Goal: Check status: Check status

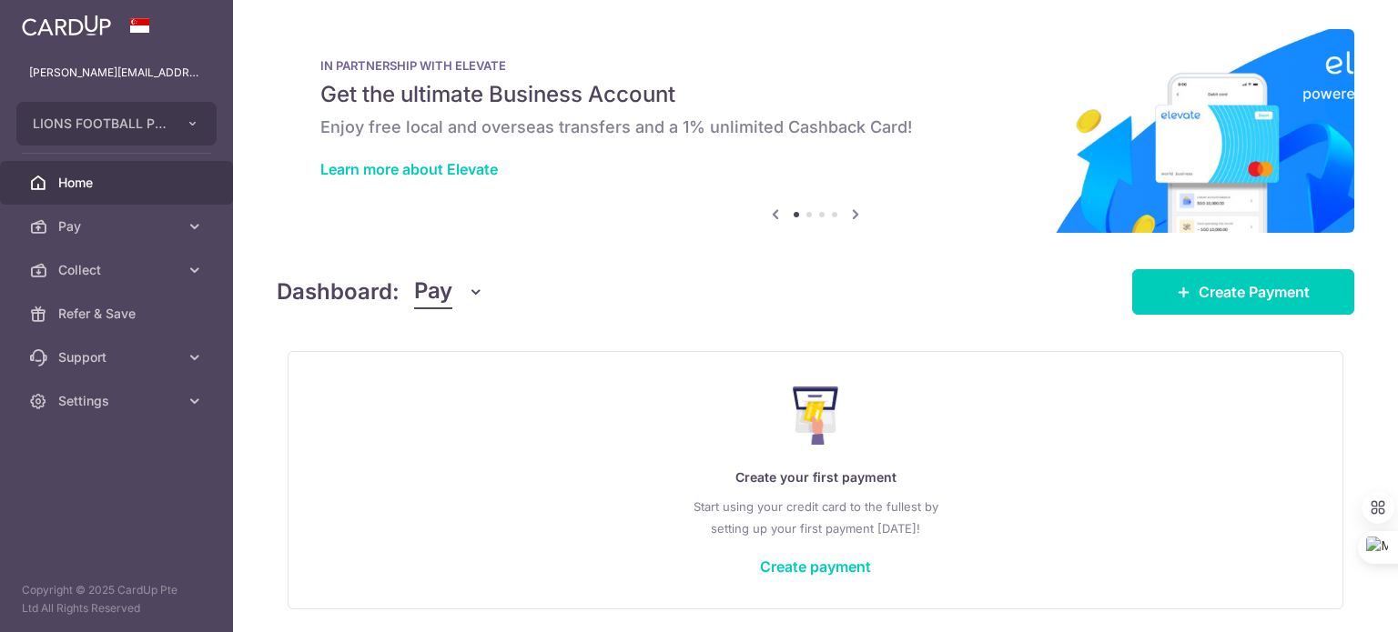
click at [477, 293] on icon "button" at bounding box center [476, 292] width 18 height 18
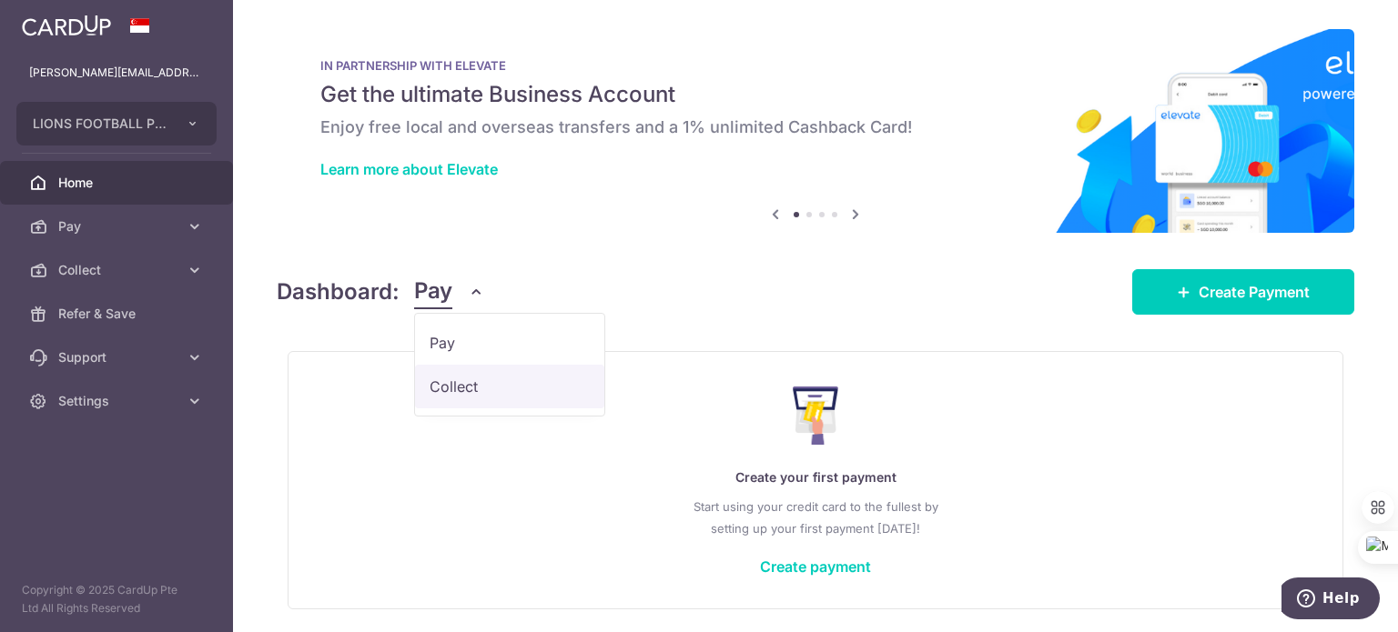
click at [478, 382] on link "Collect" at bounding box center [509, 387] width 189 height 44
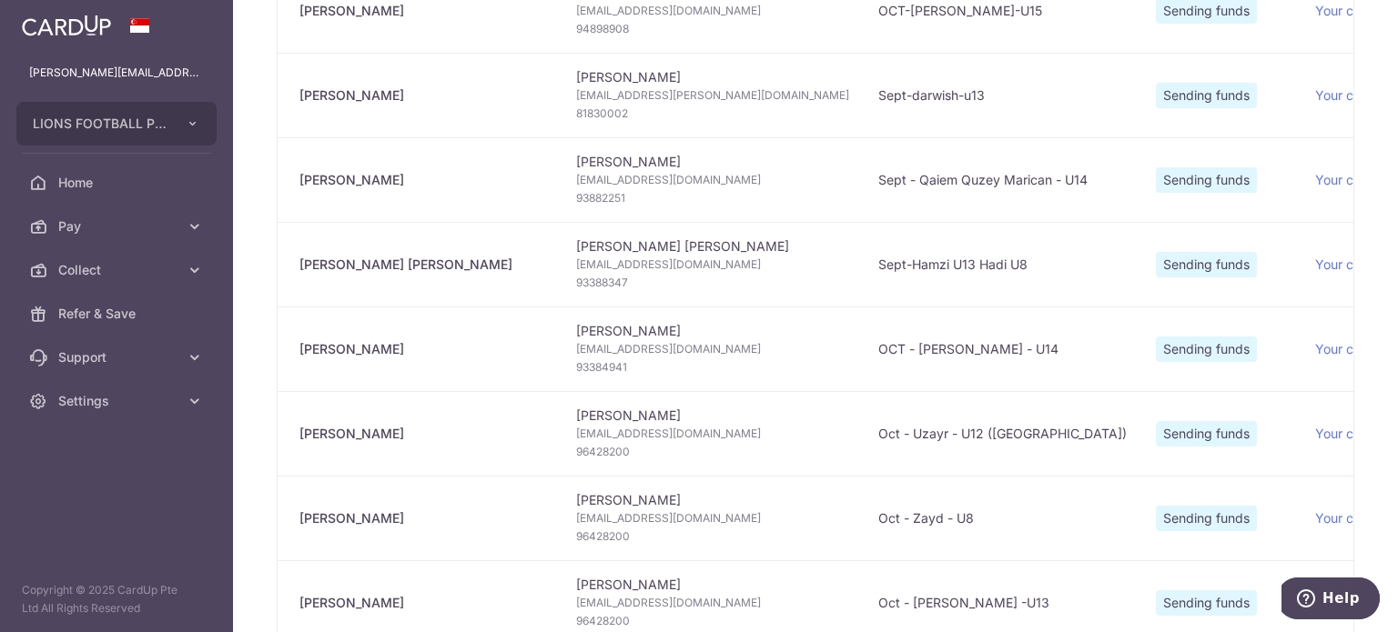
scroll to position [546, 0]
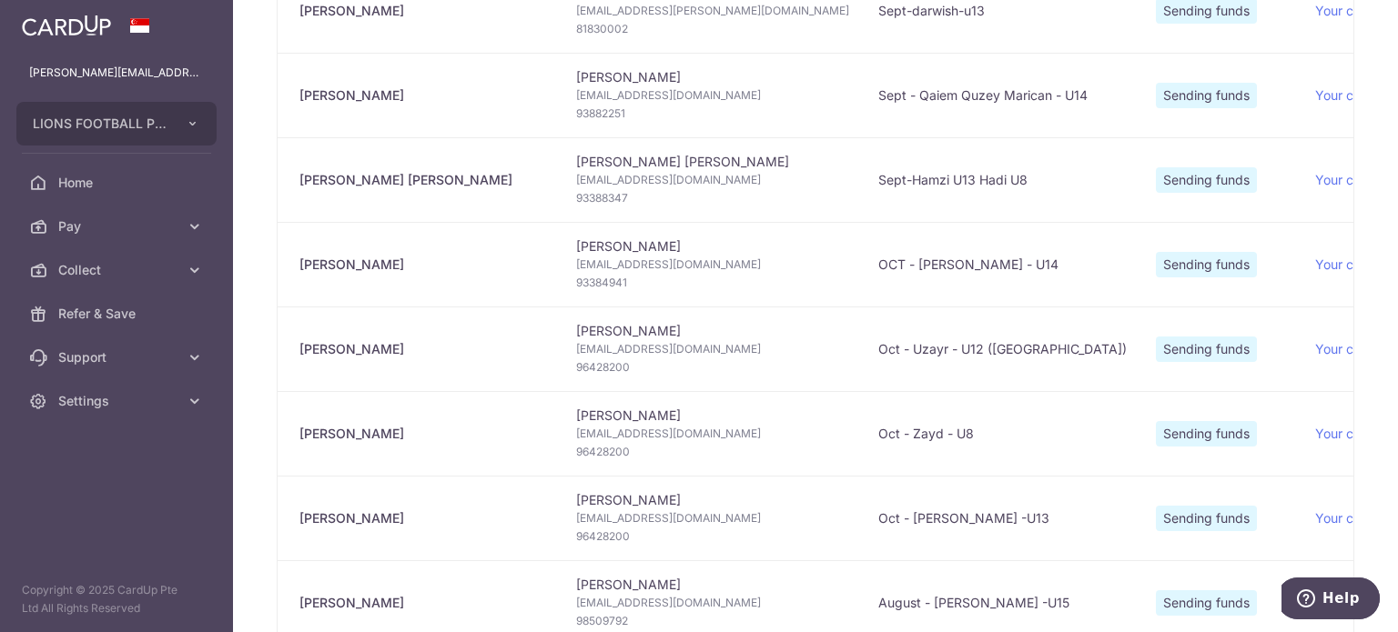
type input "[DATE]"
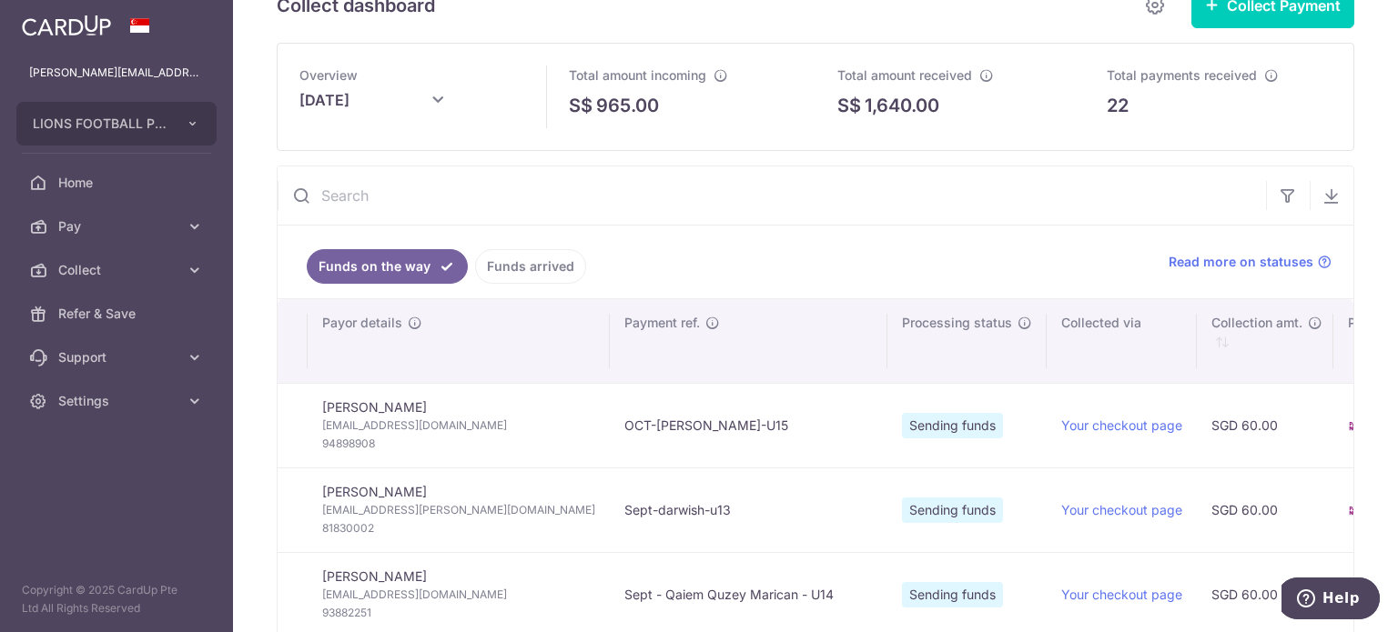
scroll to position [47, 0]
click at [740, 185] on input "text" at bounding box center [772, 195] width 988 height 58
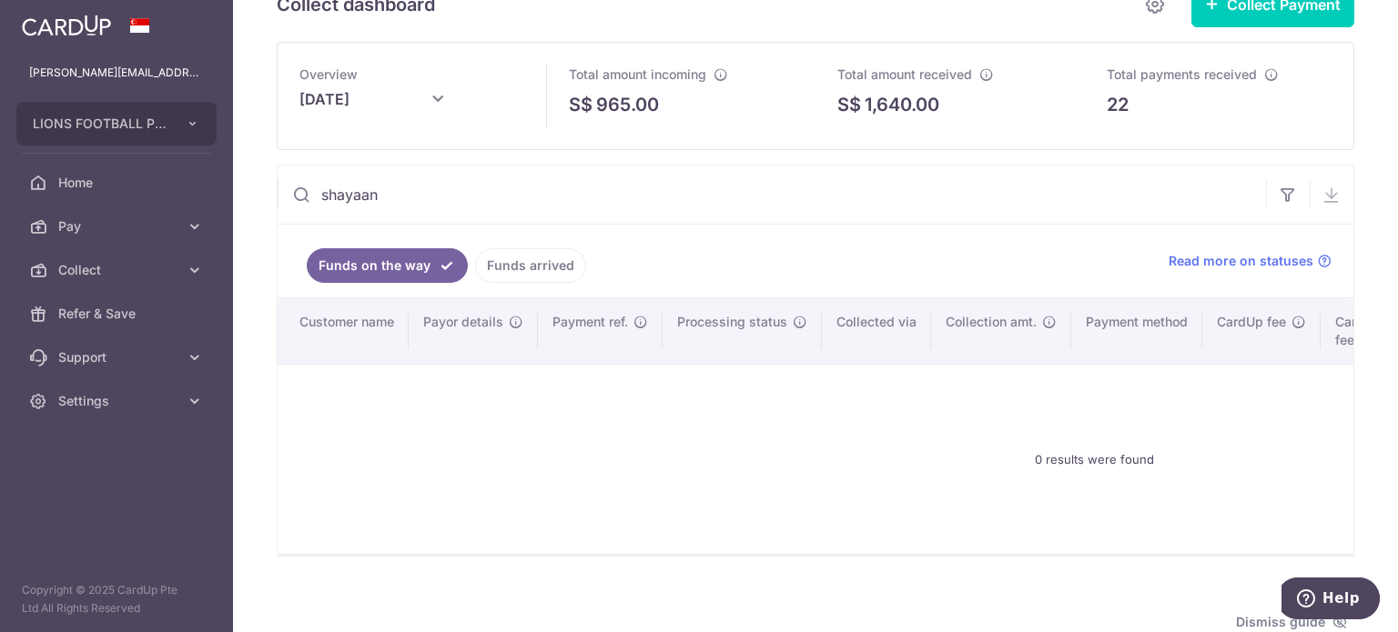
click at [551, 258] on link "Funds arrived" at bounding box center [530, 265] width 111 height 35
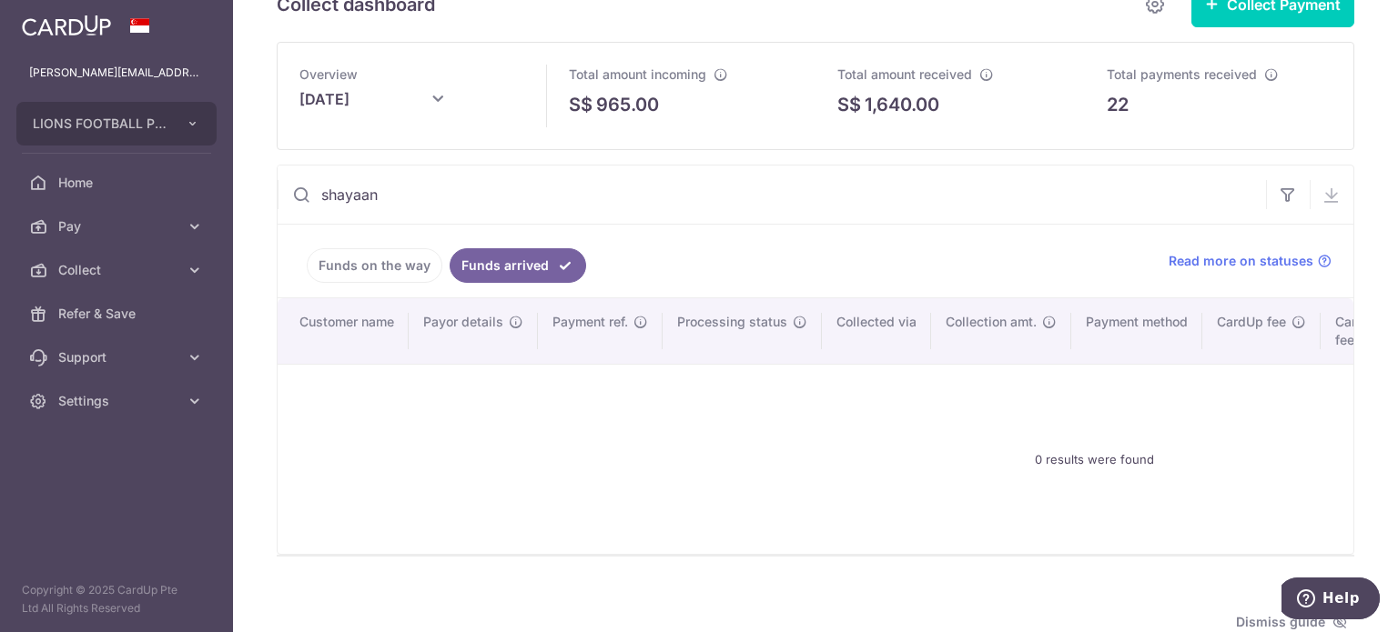
click at [389, 256] on link "Funds on the way" at bounding box center [375, 265] width 136 height 35
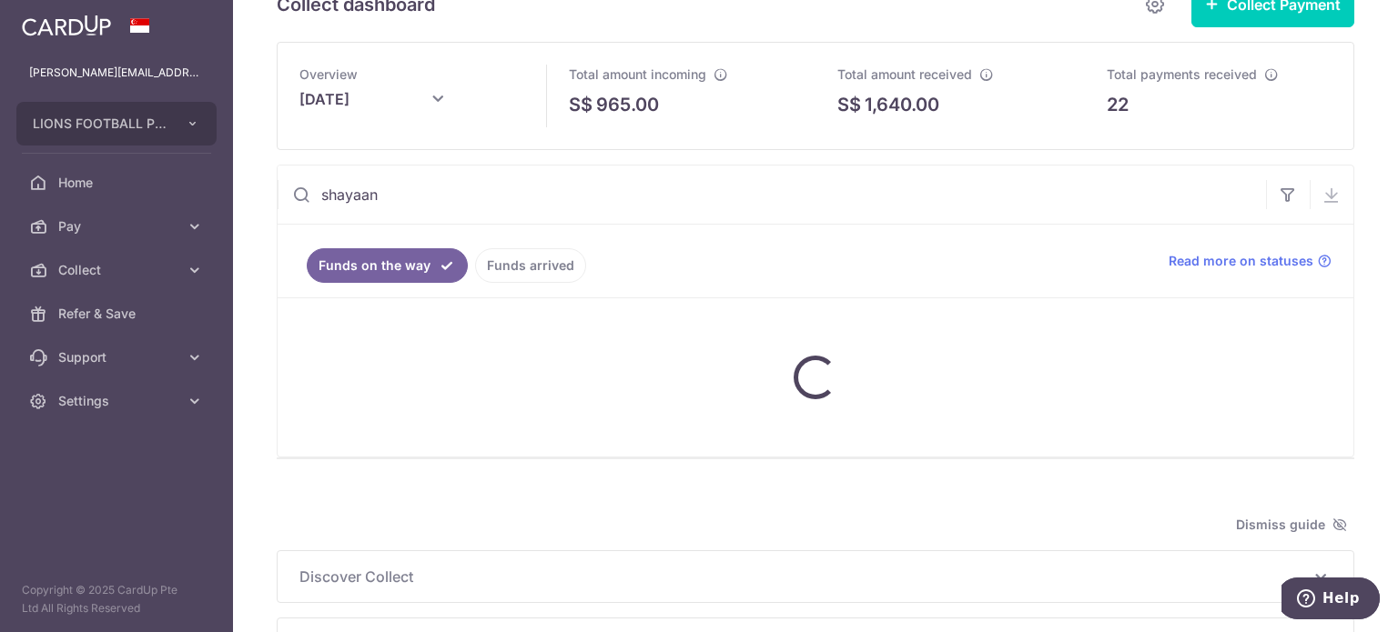
drag, startPoint x: 517, startPoint y: 258, endPoint x: 576, endPoint y: 258, distance: 59.2
click at [520, 258] on link "Funds arrived" at bounding box center [530, 265] width 111 height 35
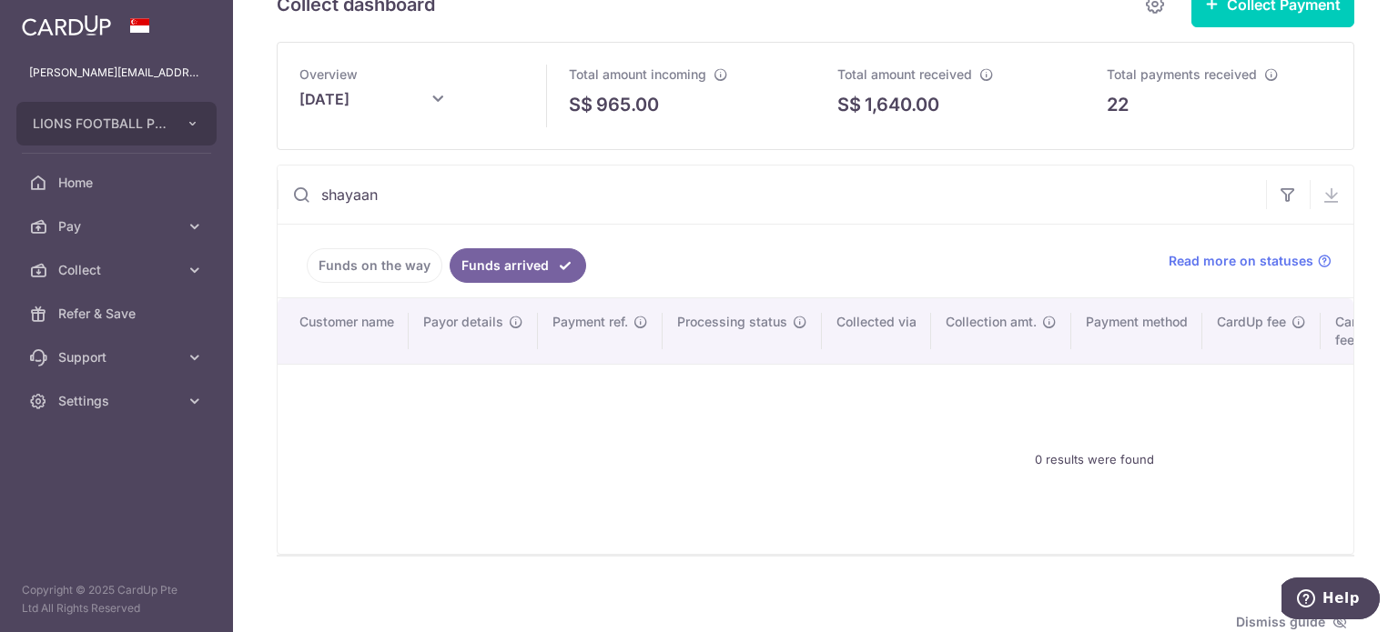
click at [389, 258] on link "Funds on the way" at bounding box center [375, 265] width 136 height 35
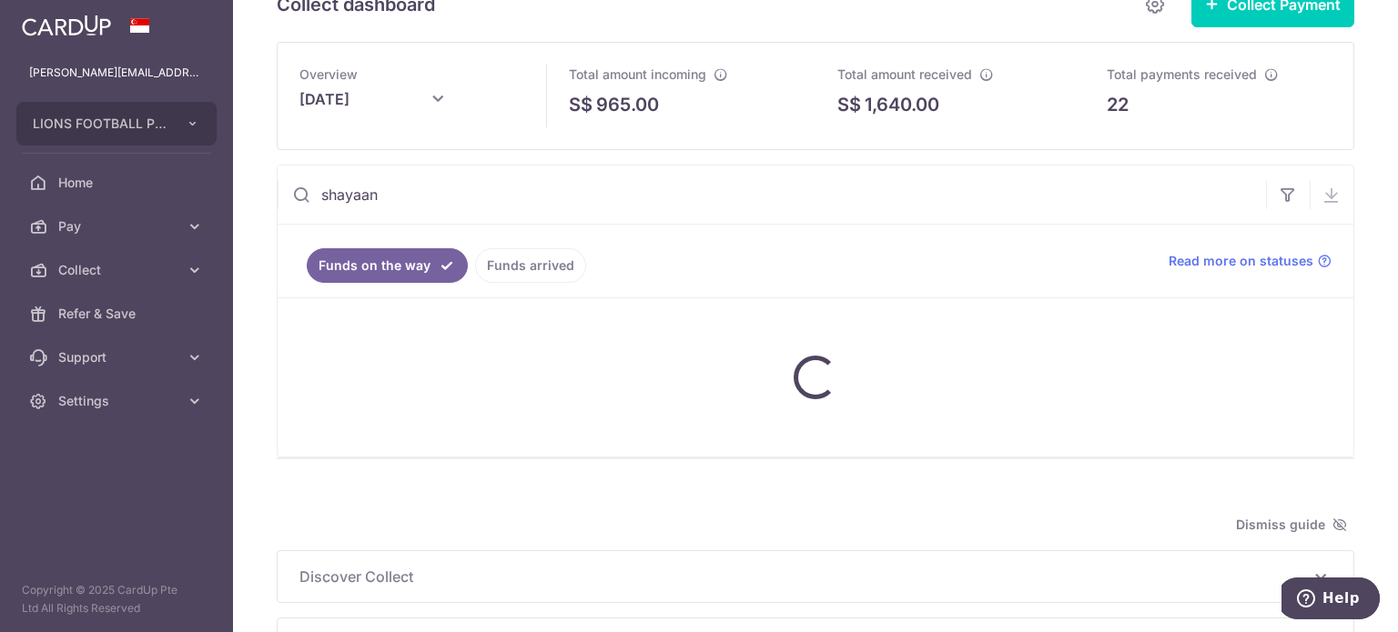
click at [412, 199] on input "shayaan" at bounding box center [772, 195] width 988 height 58
type input "s"
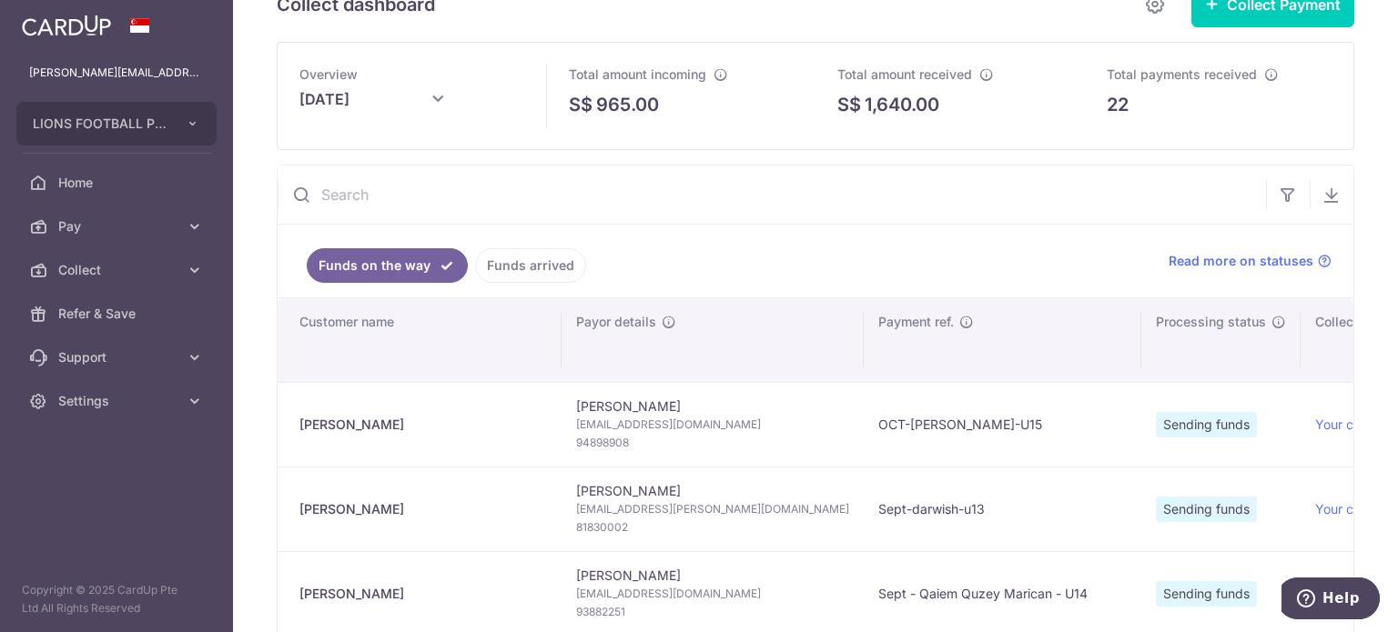
click at [620, 440] on span "94898908" at bounding box center [712, 443] width 273 height 18
copy span "94898908"
click at [626, 440] on span "94898908" at bounding box center [712, 443] width 273 height 18
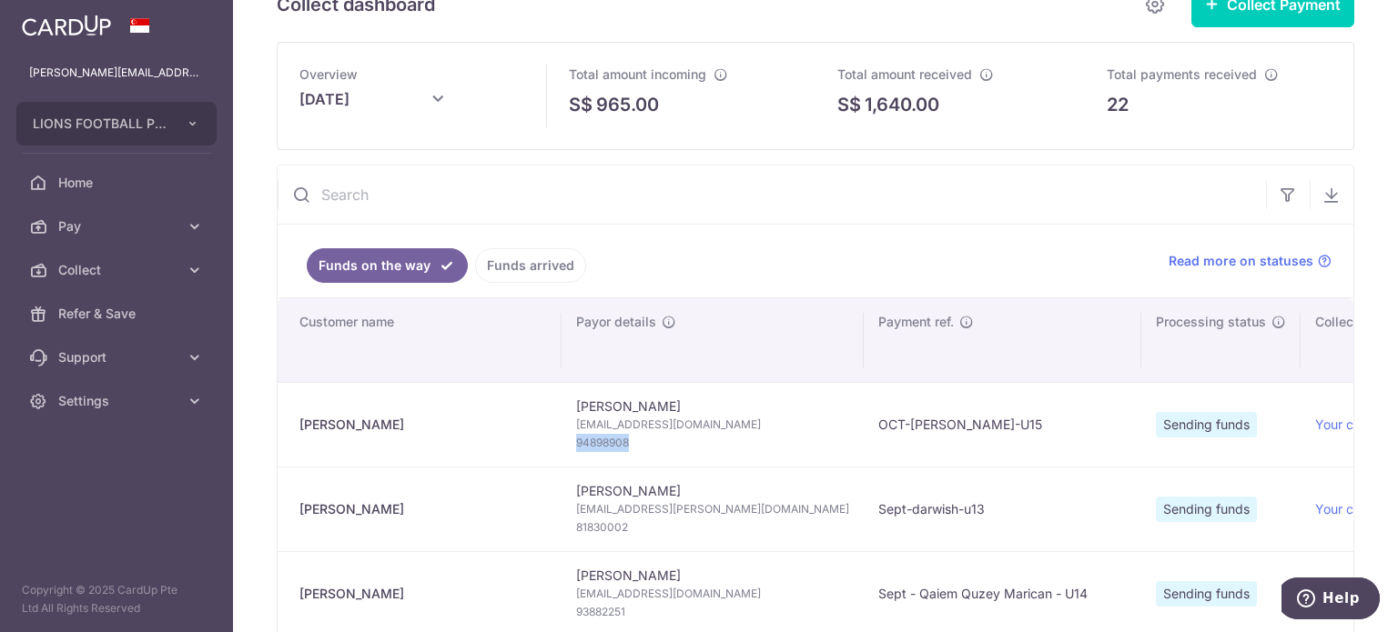
copy span "94898908"
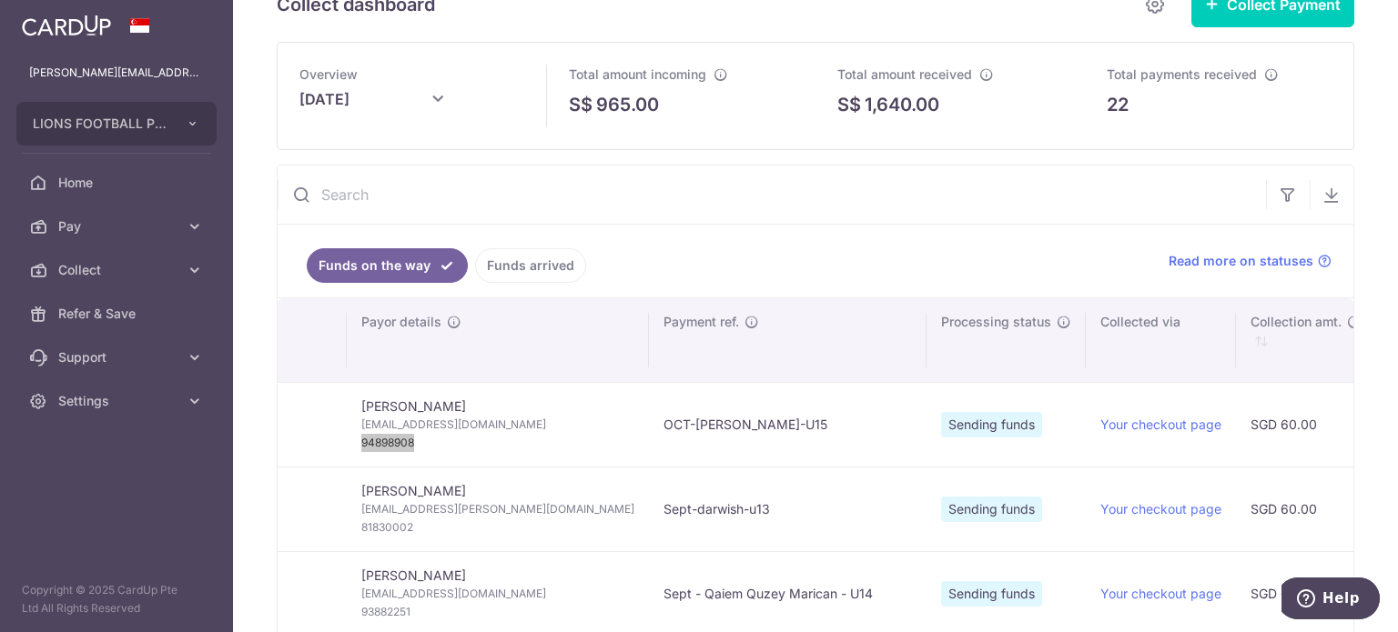
scroll to position [0, 215]
click at [393, 193] on input "text" at bounding box center [772, 195] width 988 height 58
paste input "94898908"
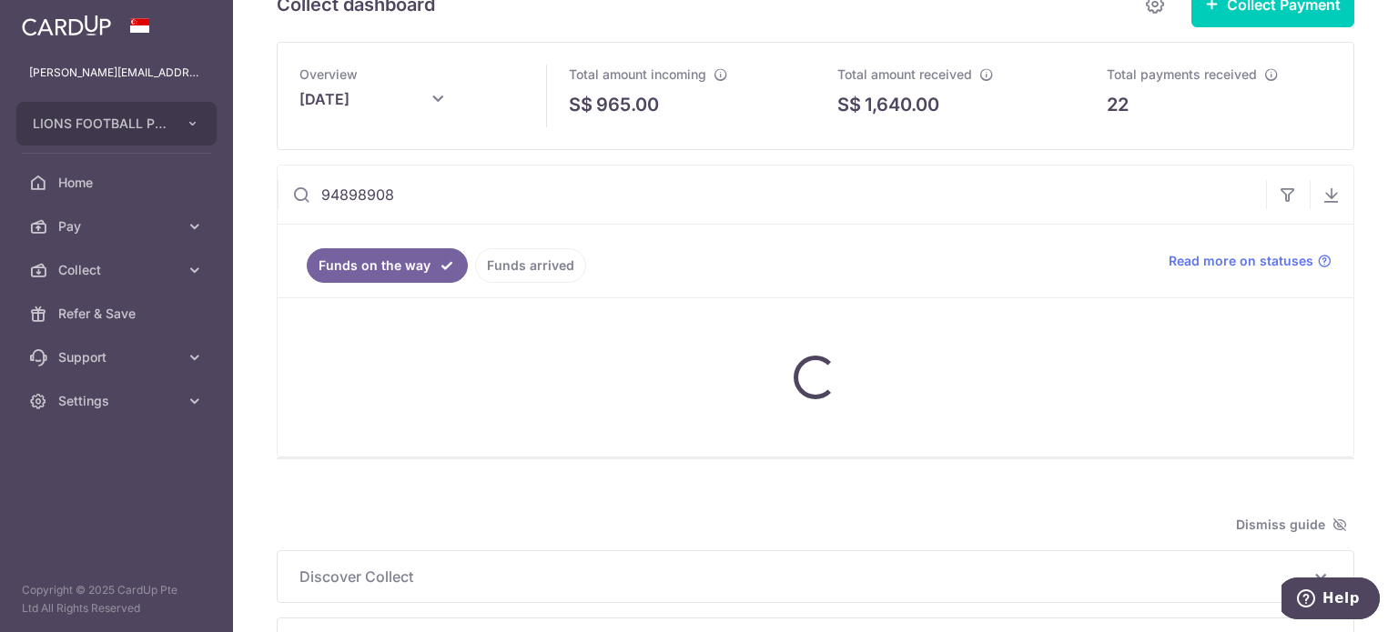
type input "94898908"
click at [506, 261] on link "Funds arrived" at bounding box center [530, 265] width 111 height 35
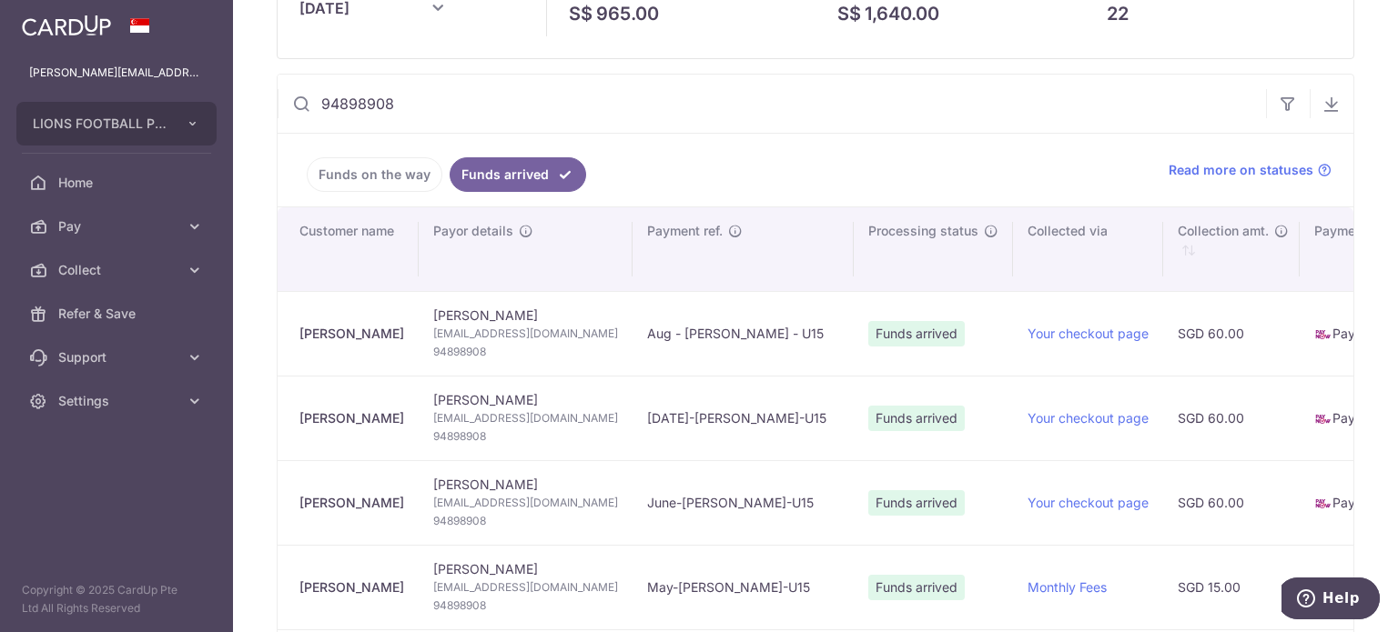
scroll to position [229, 0]
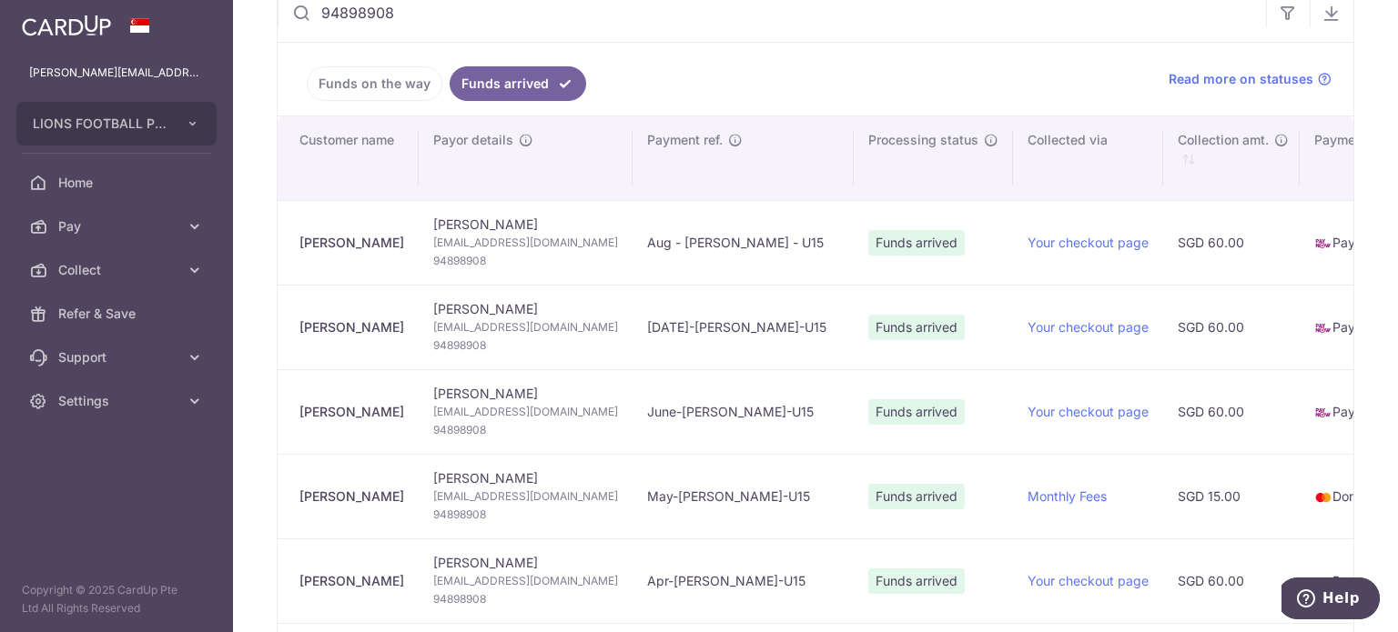
click at [1084, 100] on ul "Funds on the way Funds arrived" at bounding box center [712, 79] width 869 height 73
click at [369, 78] on link "Funds on the way" at bounding box center [375, 83] width 136 height 35
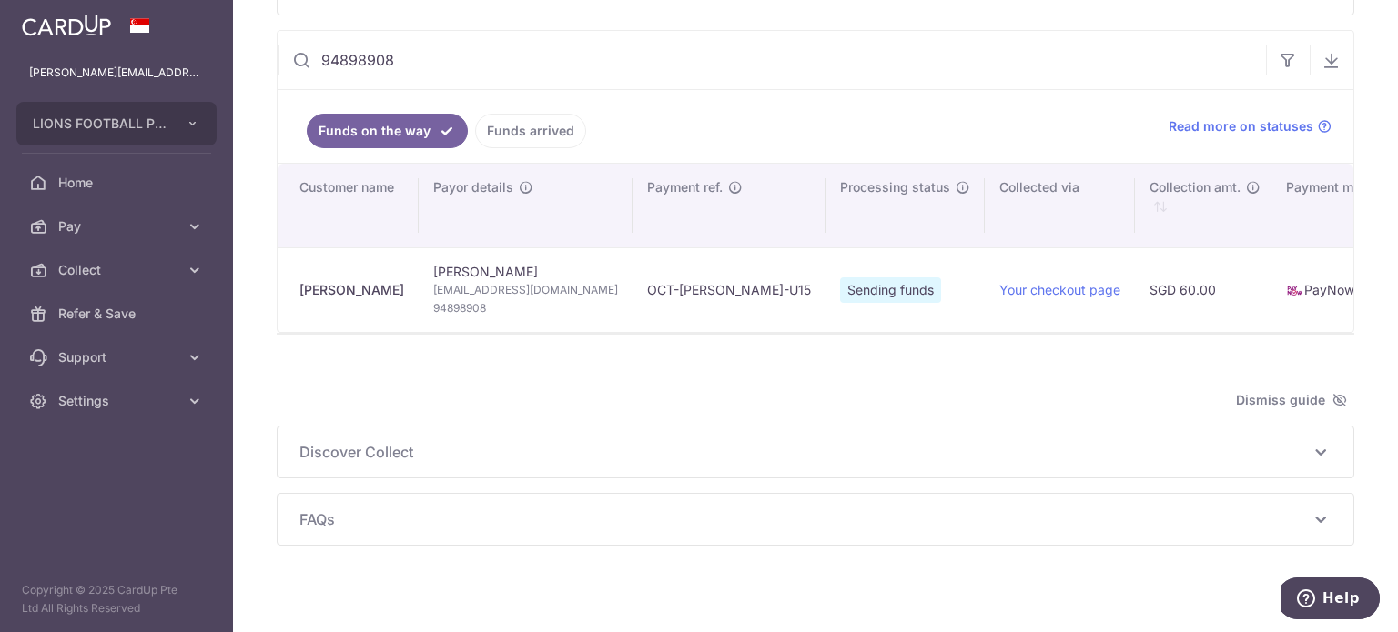
scroll to position [203, 0]
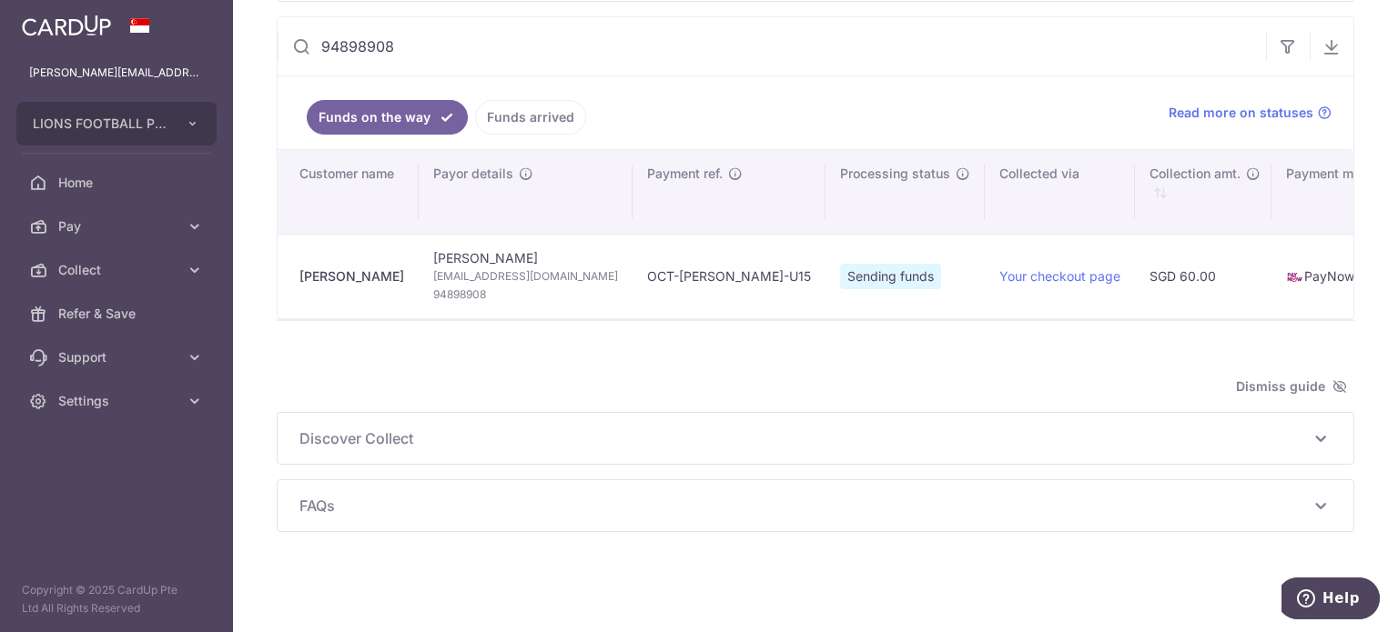
click at [1087, 539] on div "Collect dashboard Collect Payment Create request to collect payments Custom Pay…" at bounding box center [815, 316] width 1165 height 632
drag, startPoint x: 346, startPoint y: 25, endPoint x: 281, endPoint y: 25, distance: 64.6
click at [281, 25] on input "94898908" at bounding box center [772, 46] width 988 height 58
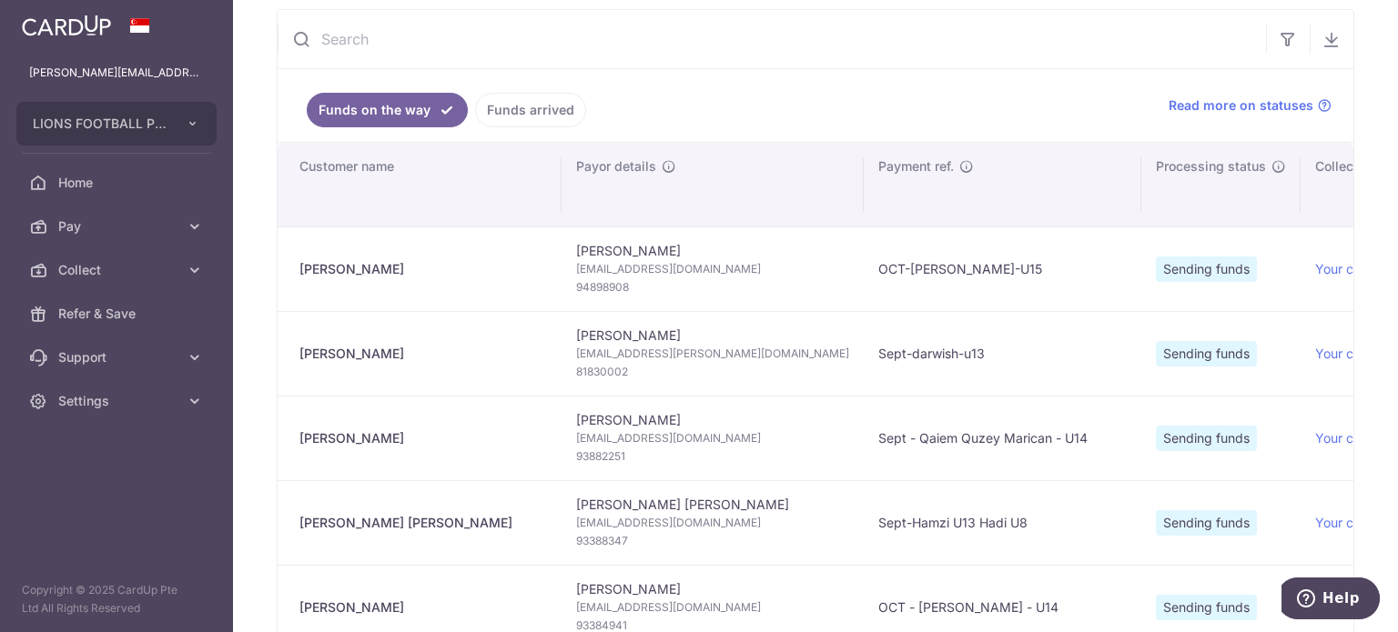
click at [616, 369] on span "81830002" at bounding box center [712, 372] width 273 height 18
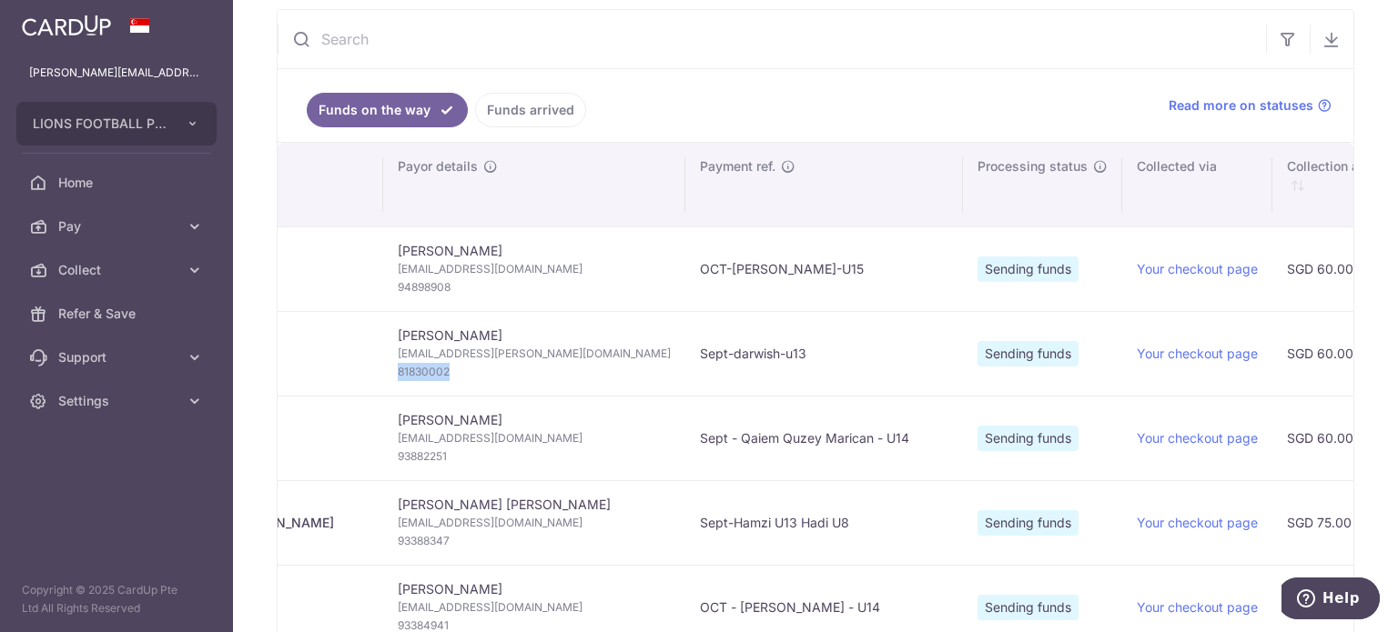
scroll to position [0, 178]
copy span "81830002"
click at [440, 448] on span "93882251" at bounding box center [534, 457] width 273 height 18
copy span "93882251"
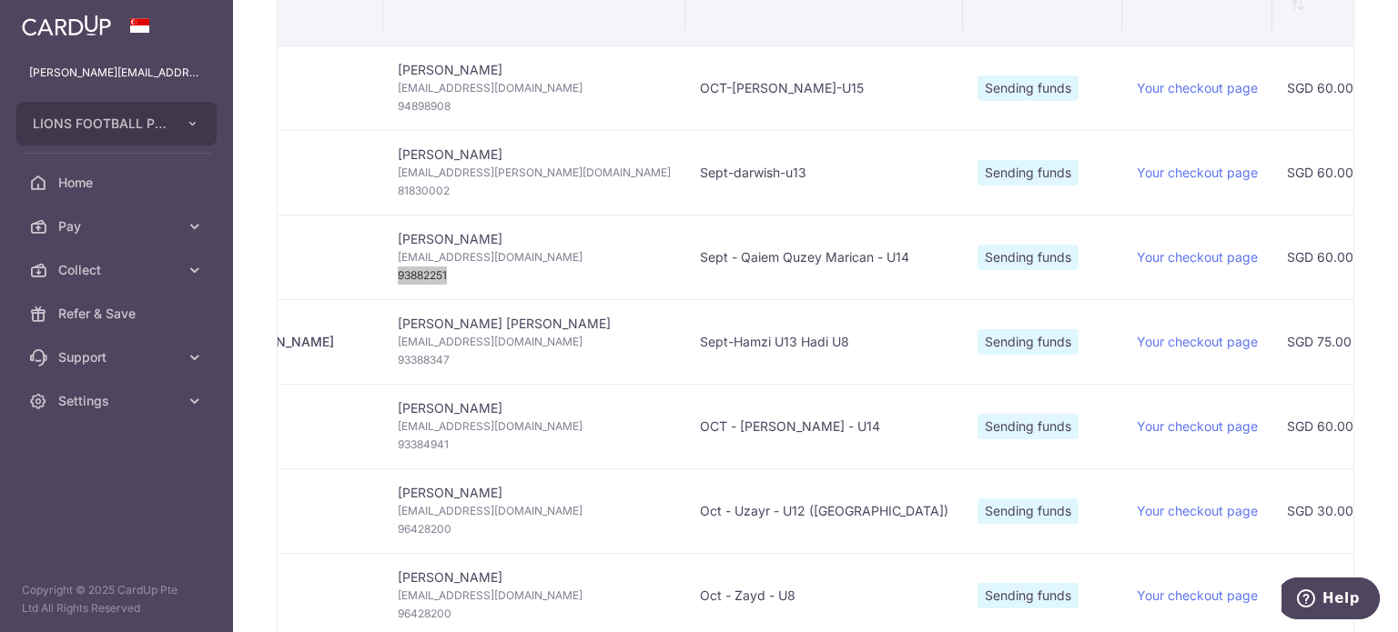
scroll to position [385, 0]
click at [427, 355] on span "93388347" at bounding box center [534, 359] width 273 height 18
copy span "93388347"
click at [437, 442] on span "93384941" at bounding box center [534, 444] width 273 height 18
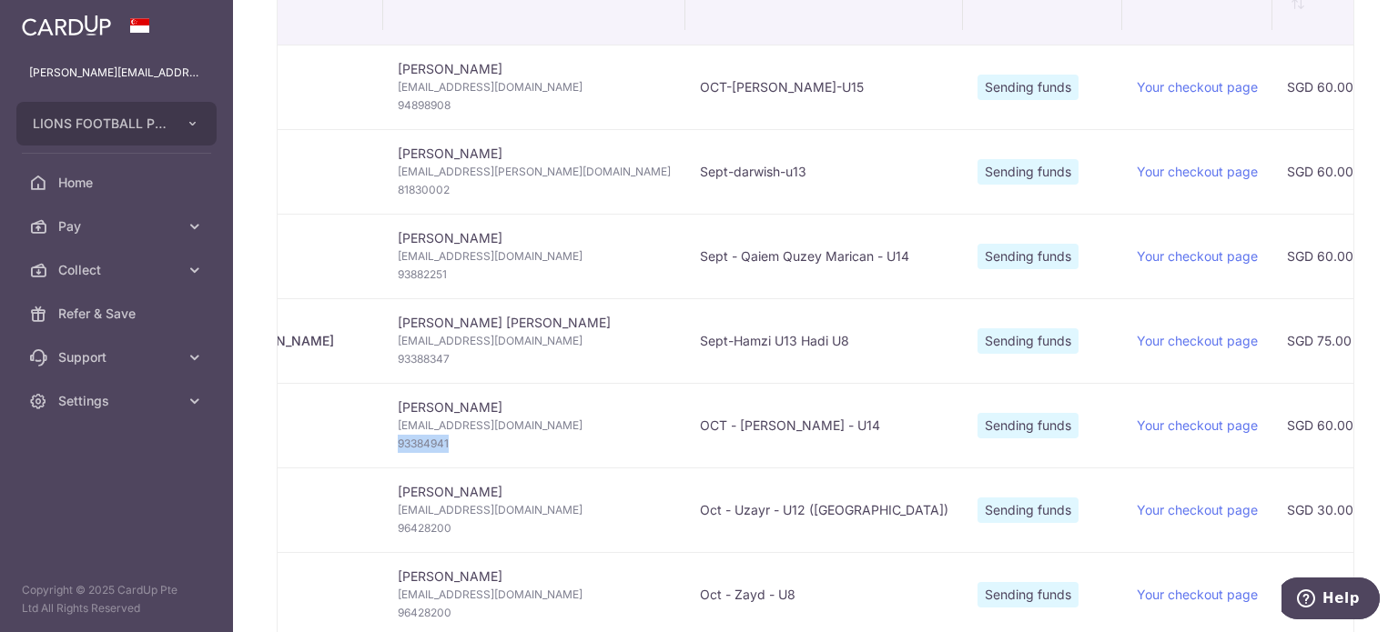
click at [437, 442] on span "93384941" at bounding box center [534, 444] width 273 height 18
copy span "93384941"
click at [429, 523] on span "96428200" at bounding box center [534, 529] width 273 height 18
copy span "96428200"
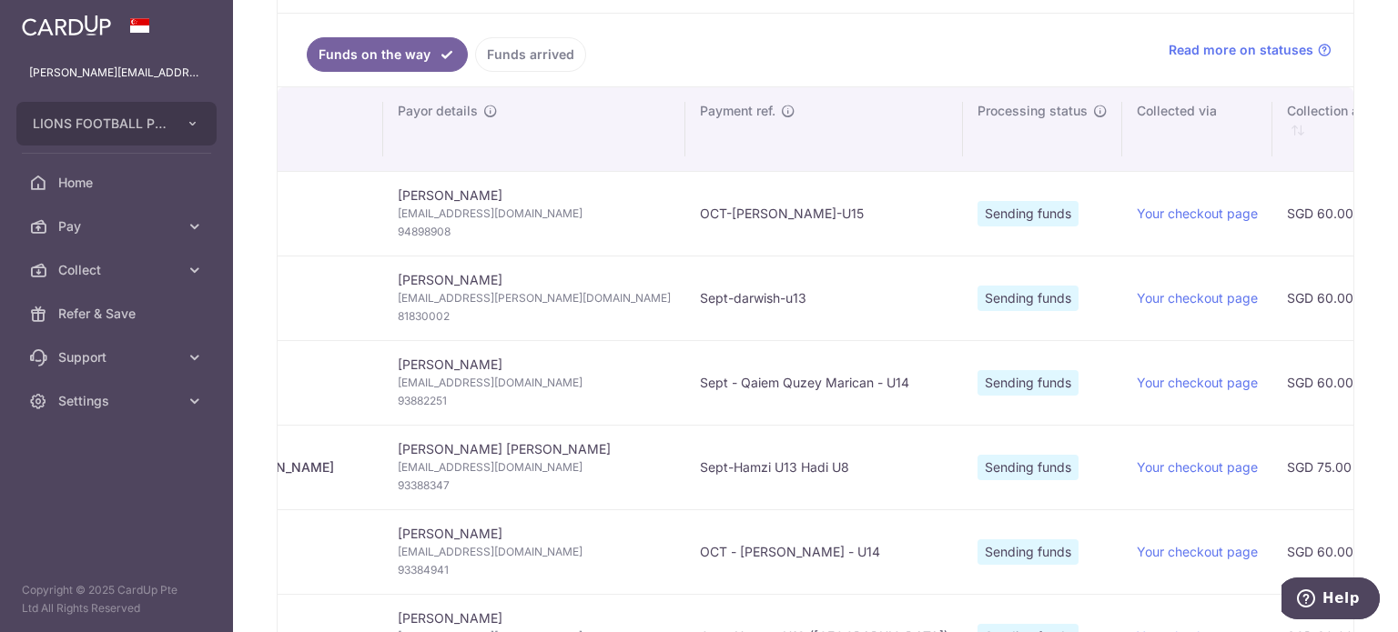
scroll to position [112, 0]
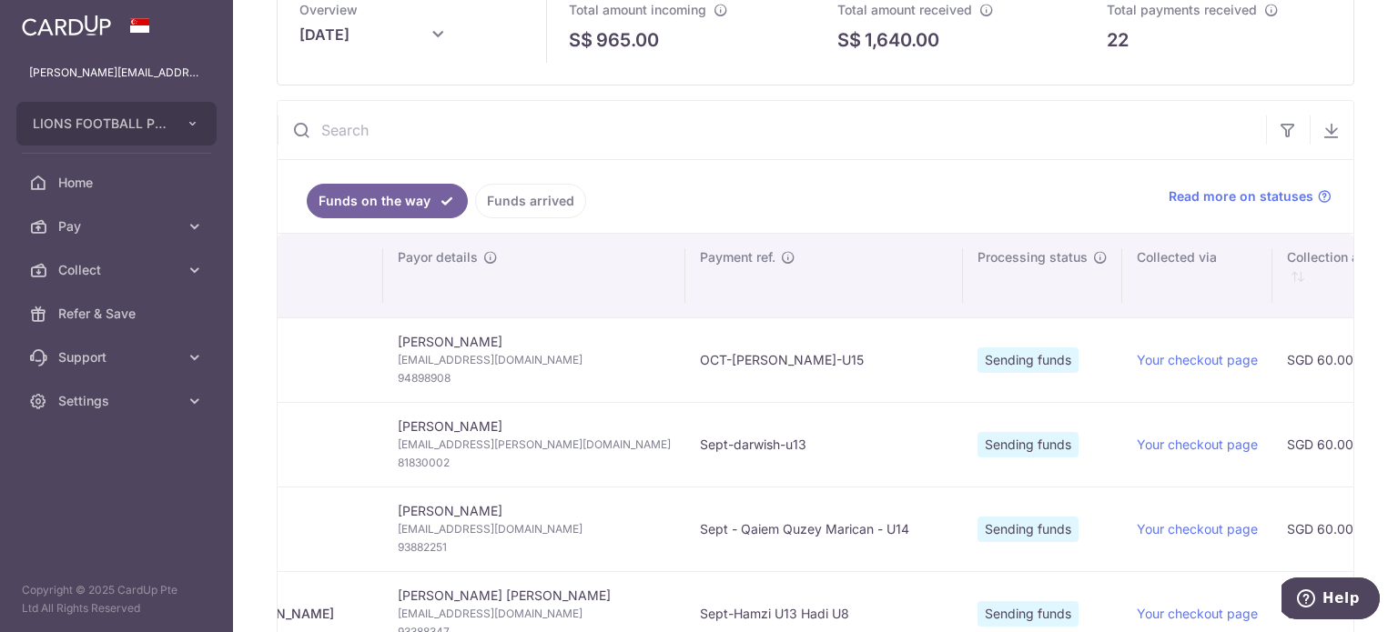
click at [455, 118] on input "text" at bounding box center [772, 130] width 988 height 58
paste input "96428200"
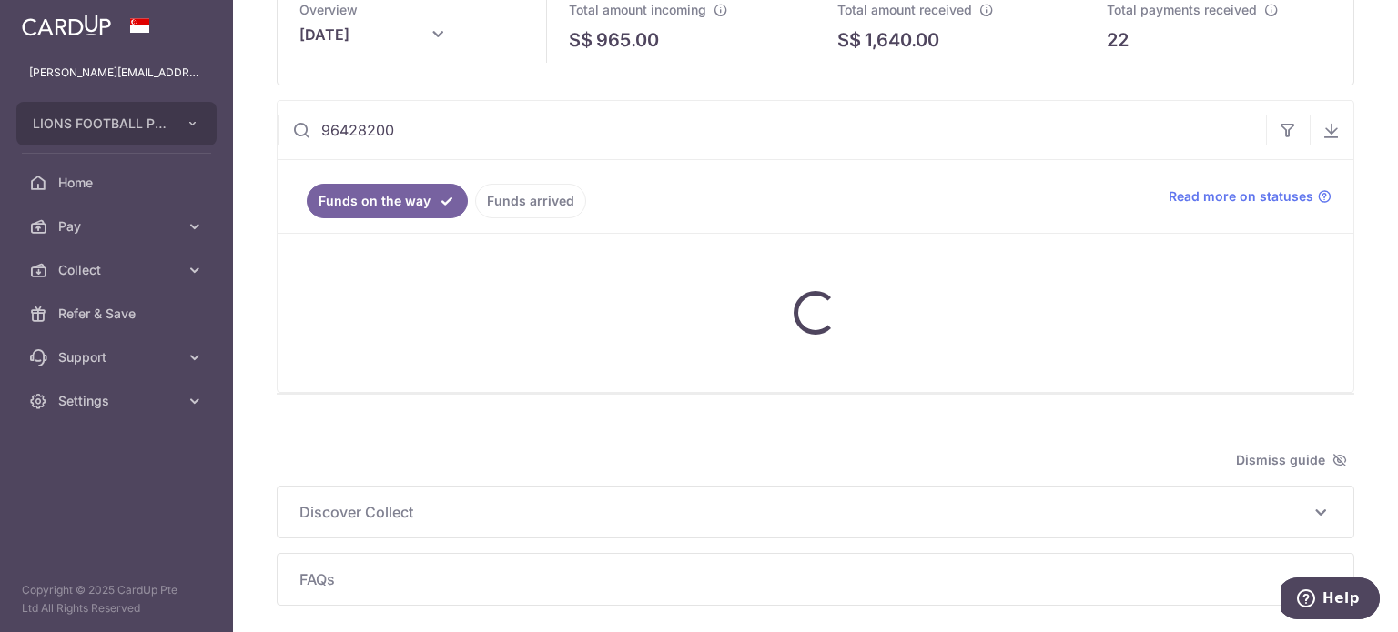
type input "96428200"
click at [520, 198] on link "Funds arrived" at bounding box center [530, 201] width 111 height 35
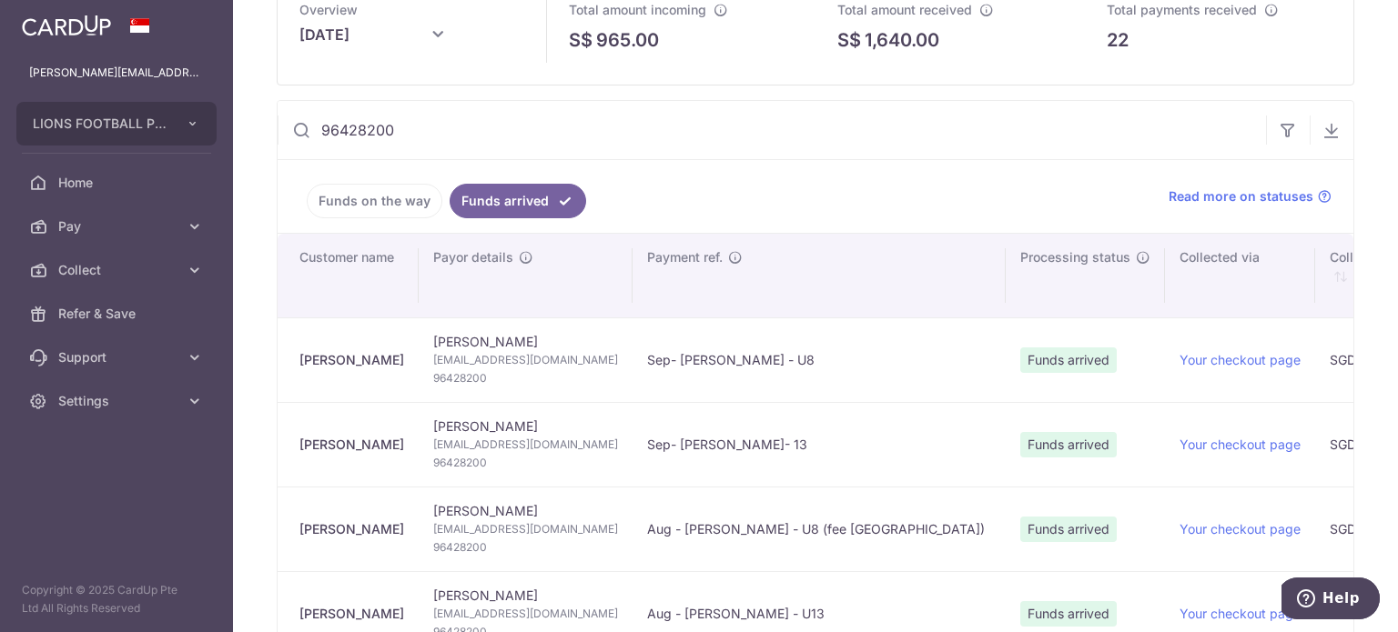
click at [389, 202] on link "Funds on the way" at bounding box center [375, 201] width 136 height 35
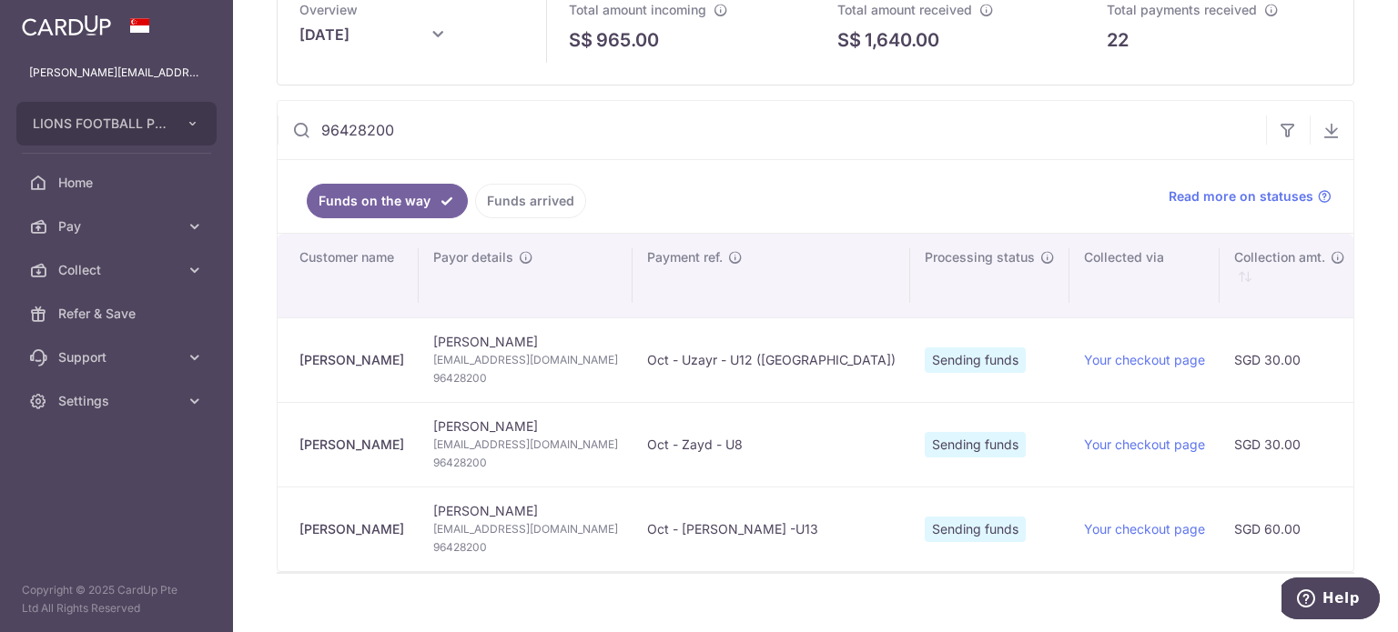
drag, startPoint x: 414, startPoint y: 115, endPoint x: 232, endPoint y: 120, distance: 182.1
click at [232, 120] on main "[PERSON_NAME][EMAIL_ADDRESS][DOMAIN_NAME] LIONS FOOTBALL PTE. LTD. Add new comp…" at bounding box center [699, 316] width 1398 height 632
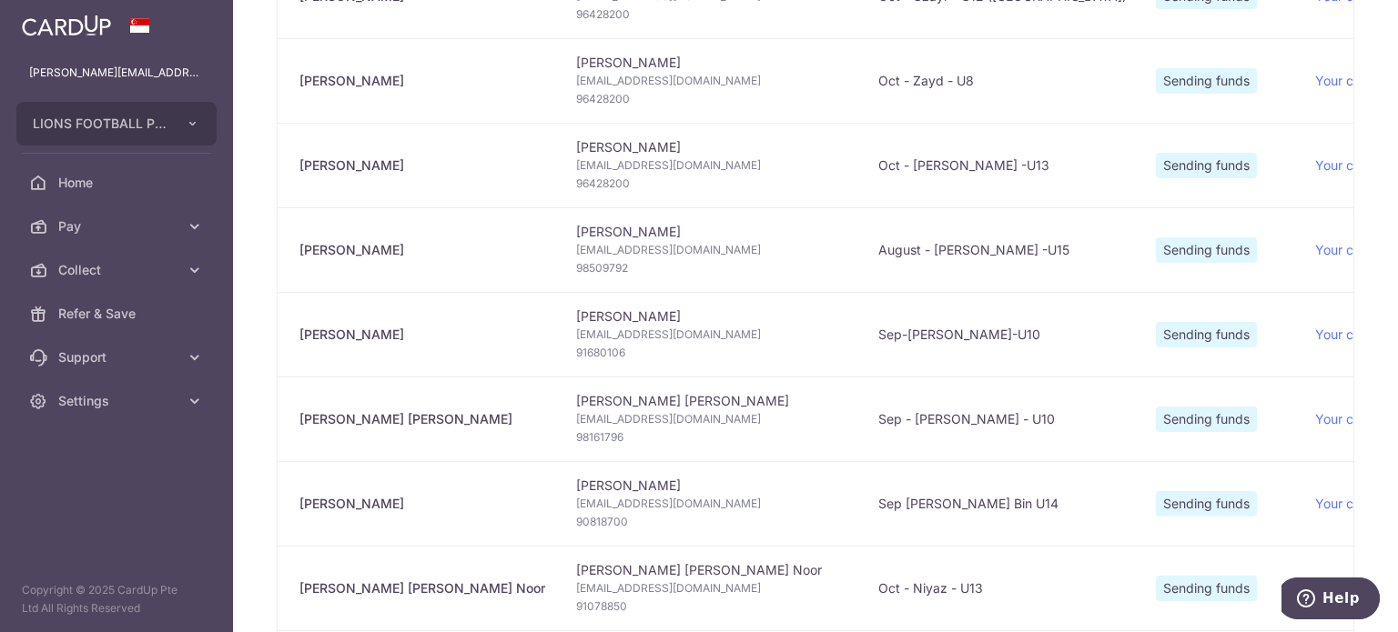
scroll to position [931, 0]
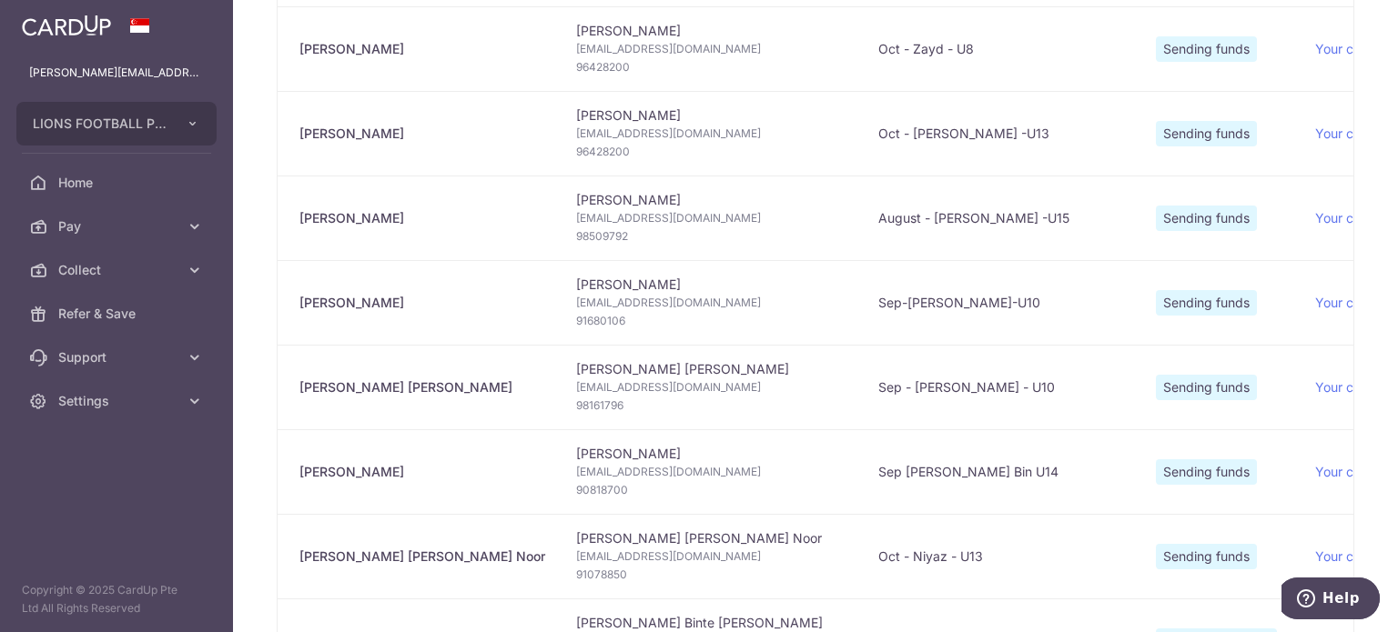
click at [610, 233] on span "98509792" at bounding box center [712, 237] width 273 height 18
copy span "98509792"
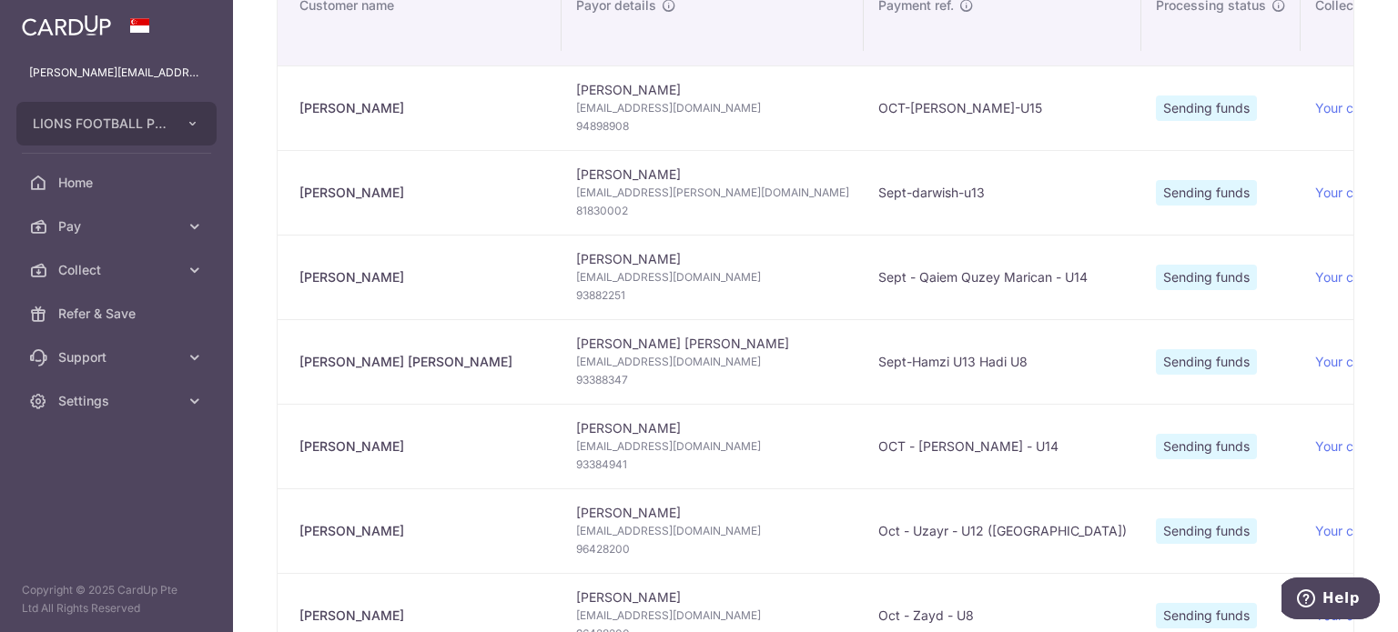
scroll to position [203, 0]
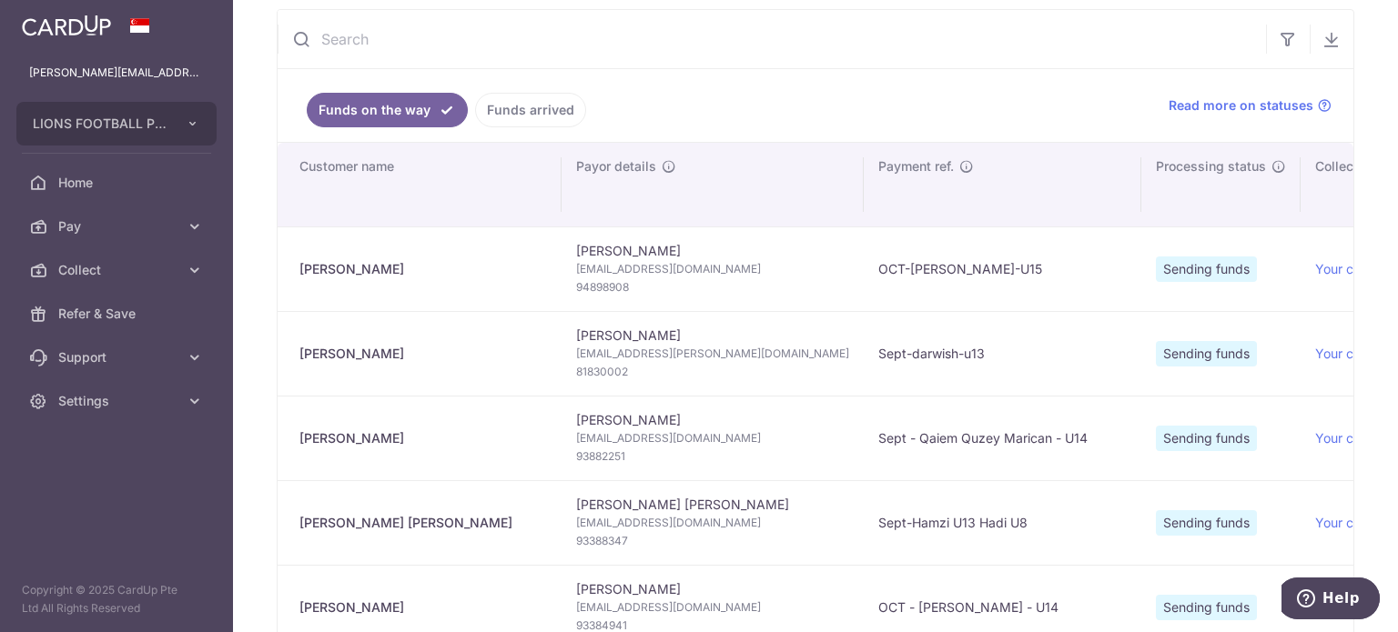
click at [447, 47] on input "text" at bounding box center [772, 39] width 988 height 58
paste input "98509792"
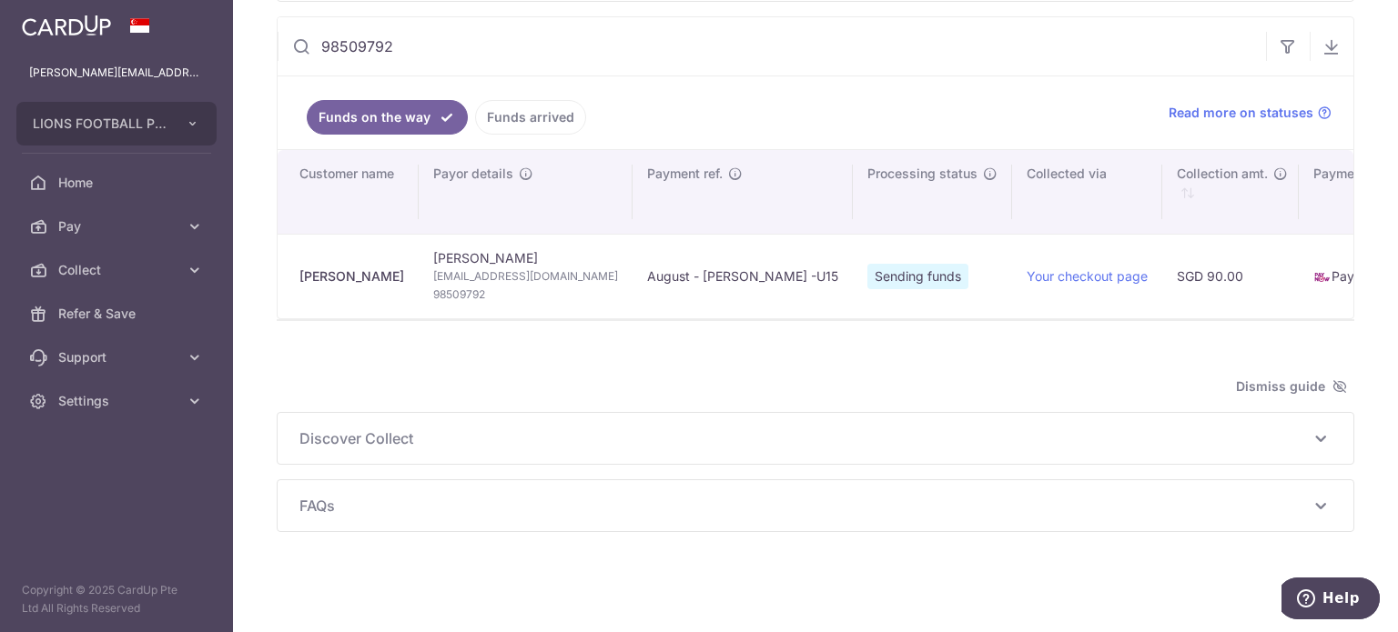
type input "98509792"
click at [513, 124] on link "Funds arrived" at bounding box center [530, 117] width 111 height 35
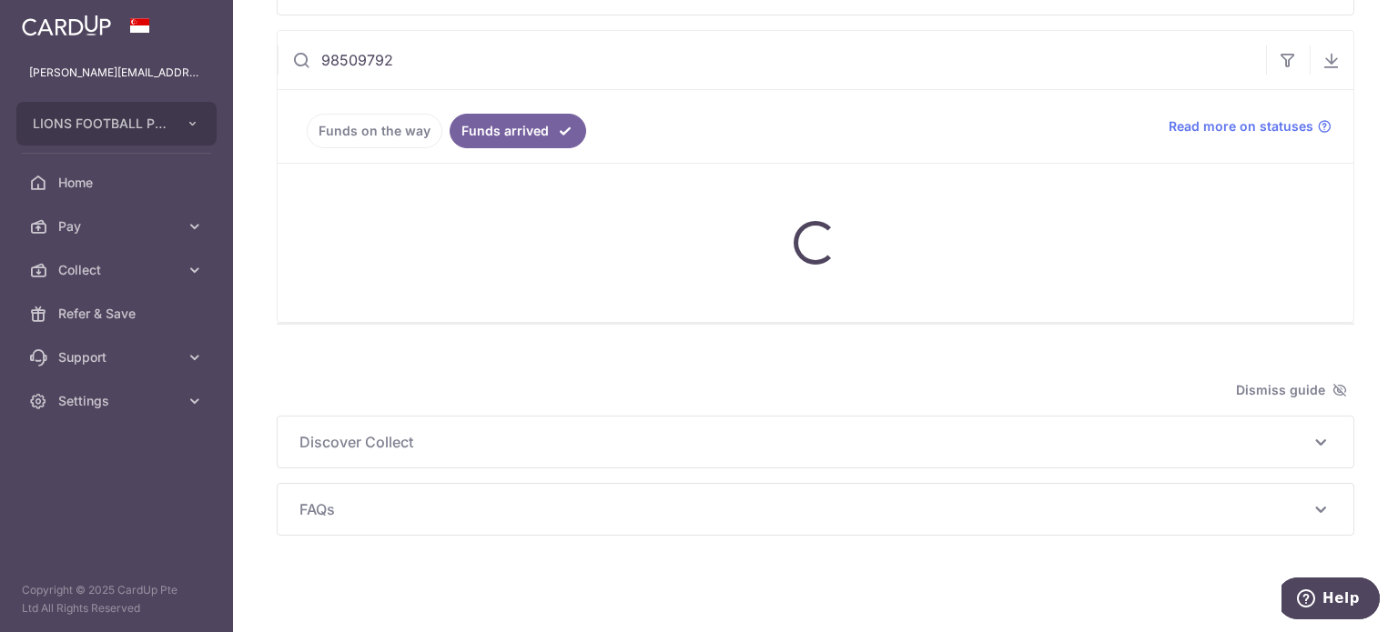
scroll to position [203, 0]
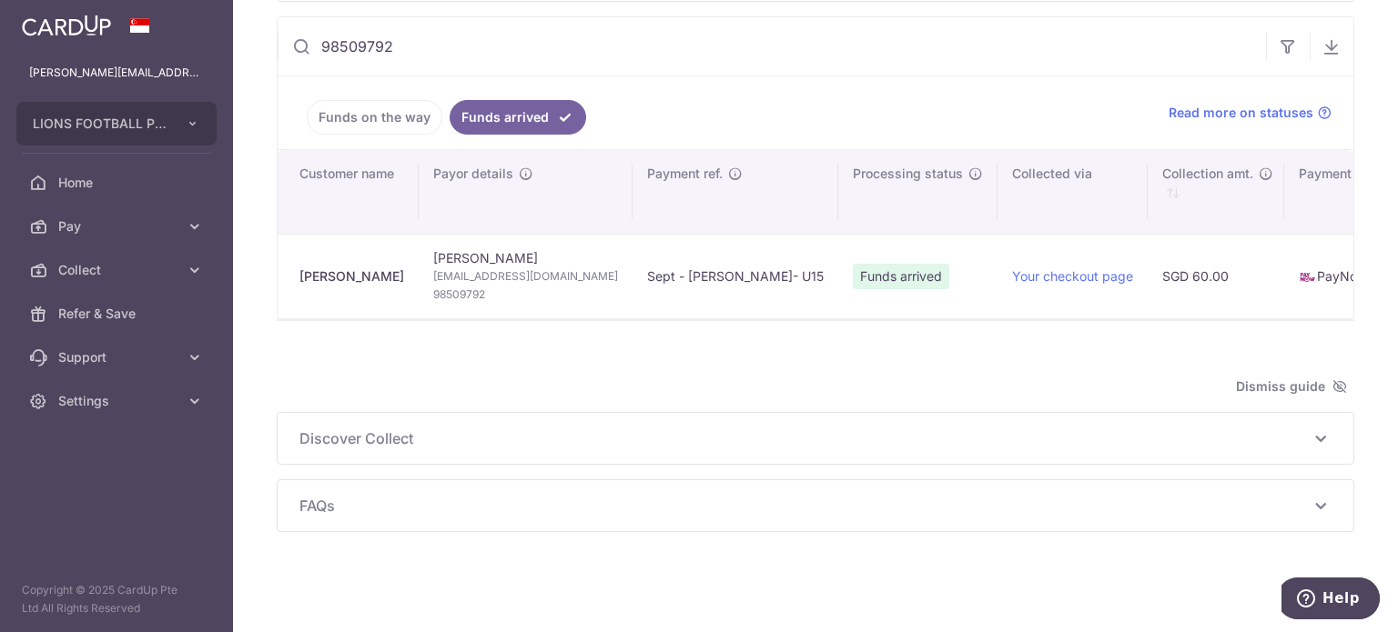
click at [392, 116] on link "Funds on the way" at bounding box center [375, 117] width 136 height 35
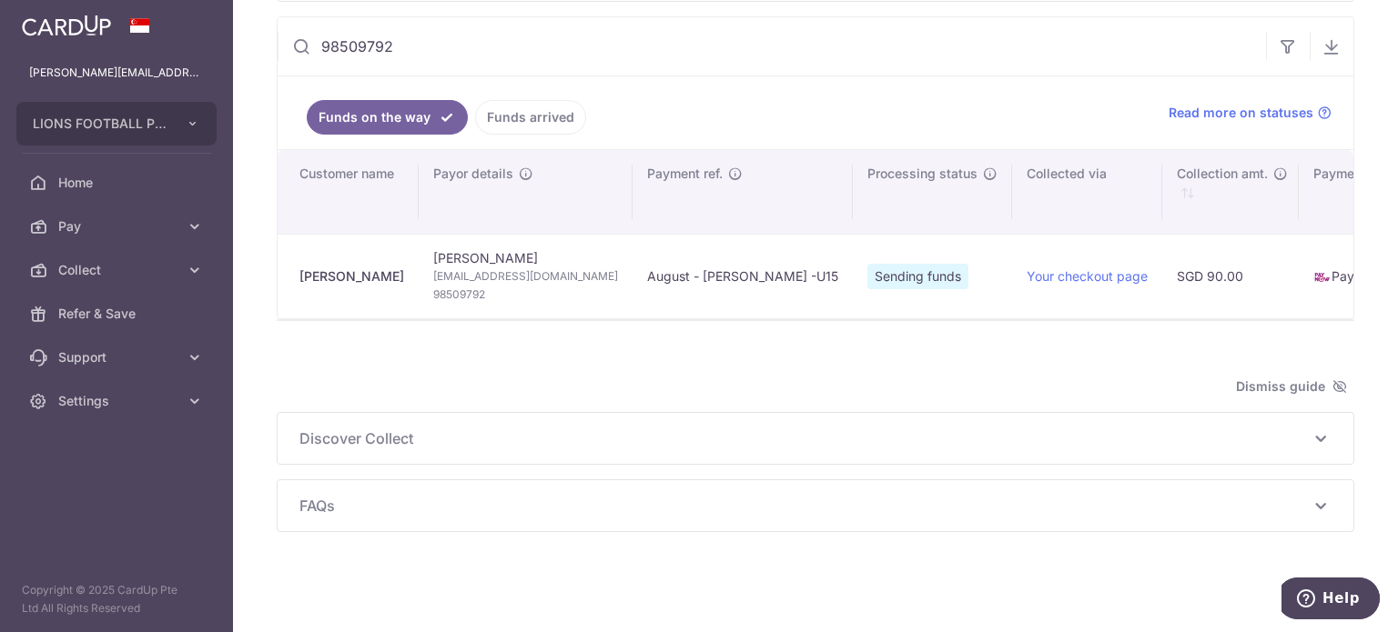
drag, startPoint x: 465, startPoint y: 46, endPoint x: 269, endPoint y: 28, distance: 196.4
click at [269, 28] on div "Collect dashboard Collect Payment Create request to collect payments Custom Pay…" at bounding box center [815, 316] width 1165 height 632
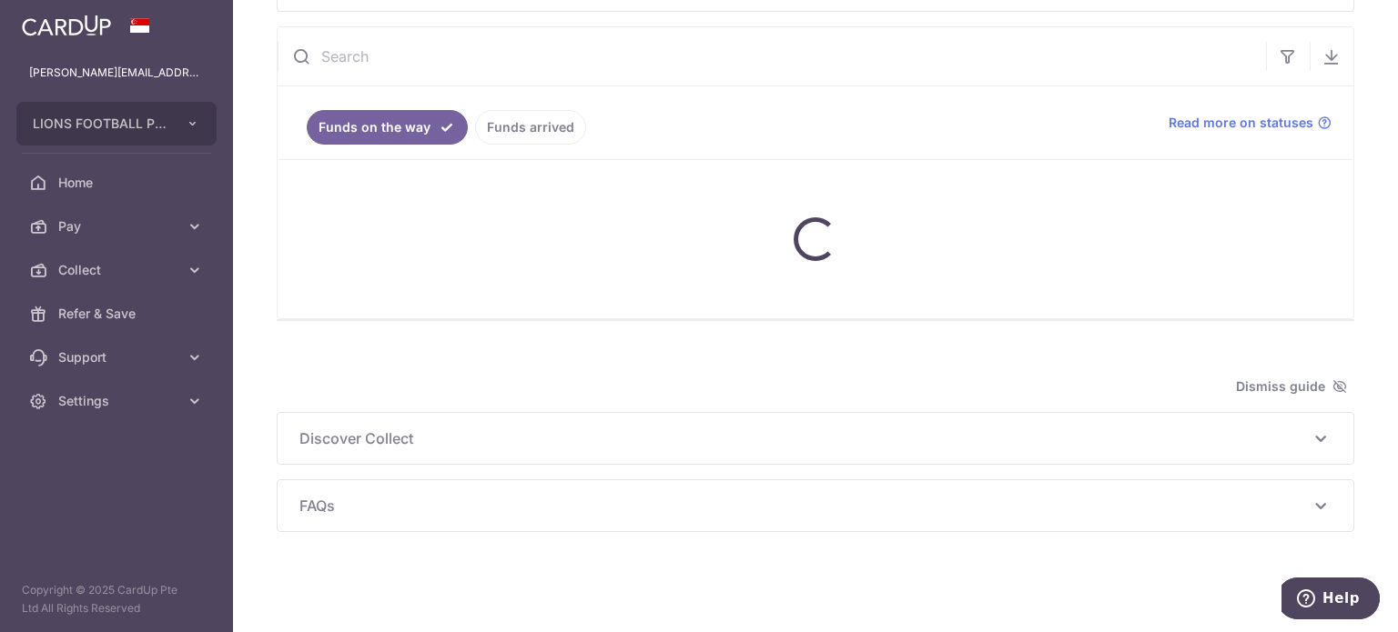
scroll to position [182, 0]
click at [533, 183] on div at bounding box center [816, 243] width 1076 height 158
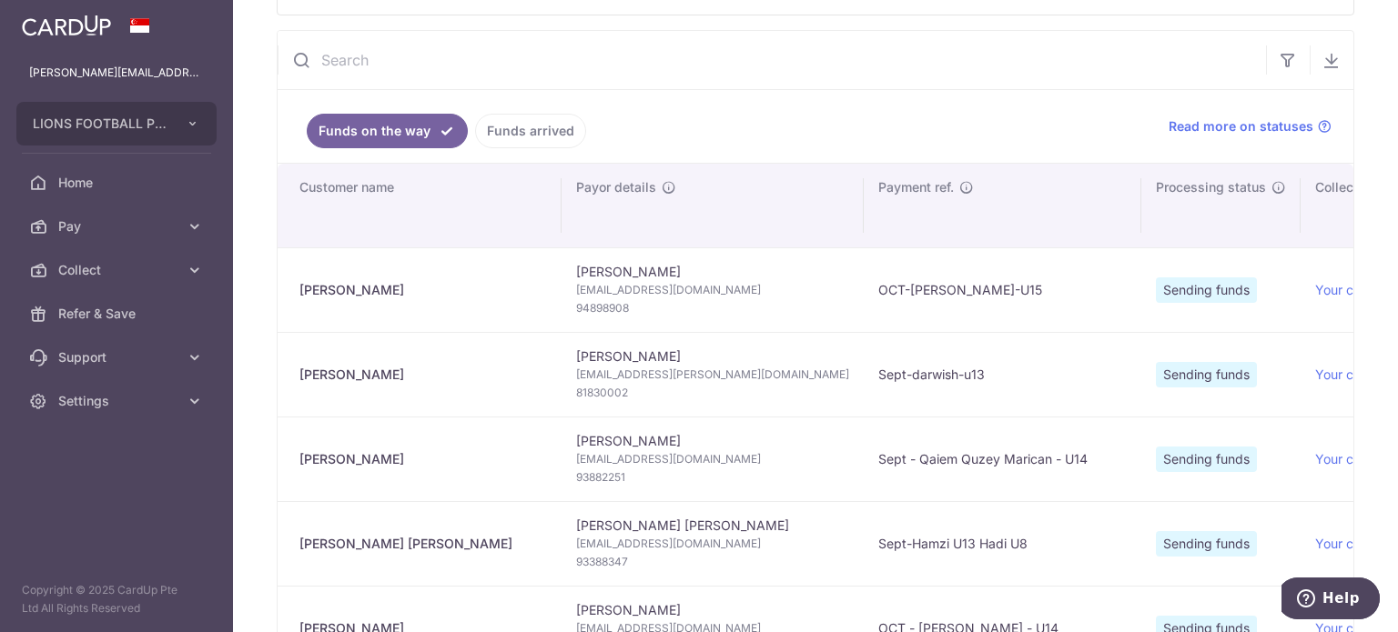
click at [622, 268] on td "[PERSON_NAME] [EMAIL_ADDRESS][DOMAIN_NAME] 94898908" at bounding box center [712, 290] width 302 height 85
copy td "[PERSON_NAME]"
click at [557, 137] on link "Funds arrived" at bounding box center [530, 131] width 111 height 35
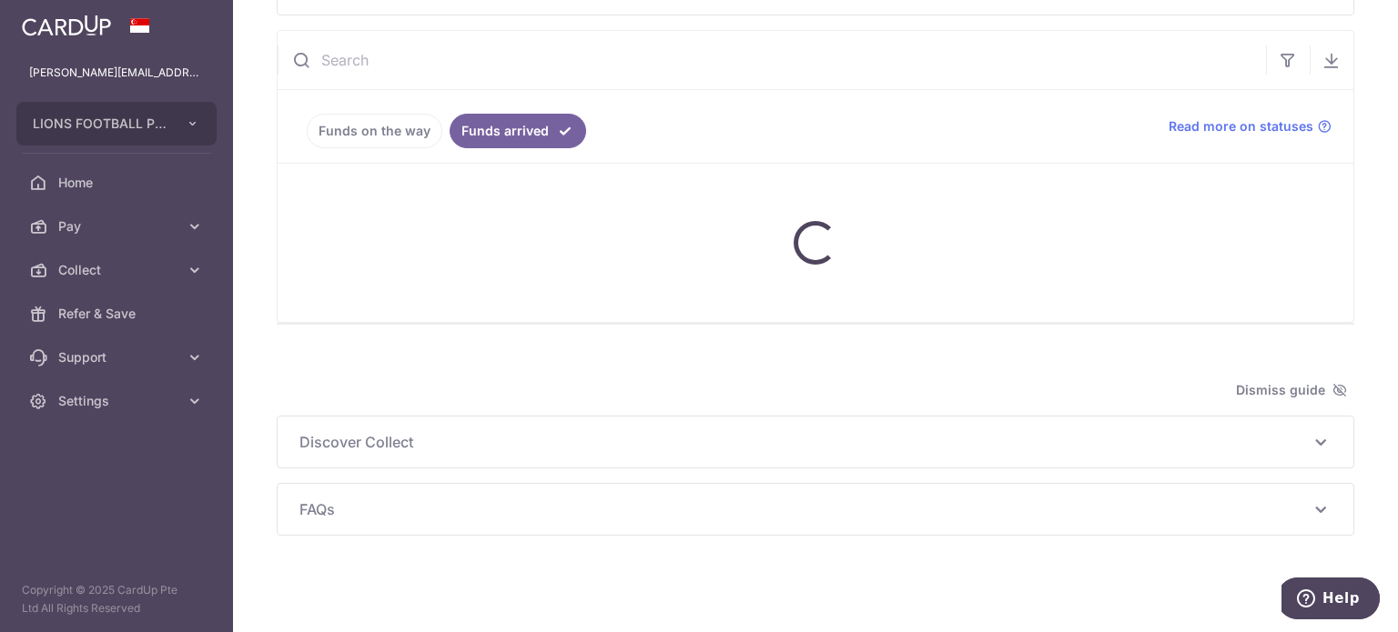
click at [535, 62] on input "text" at bounding box center [772, 60] width 988 height 58
paste input "[PERSON_NAME]"
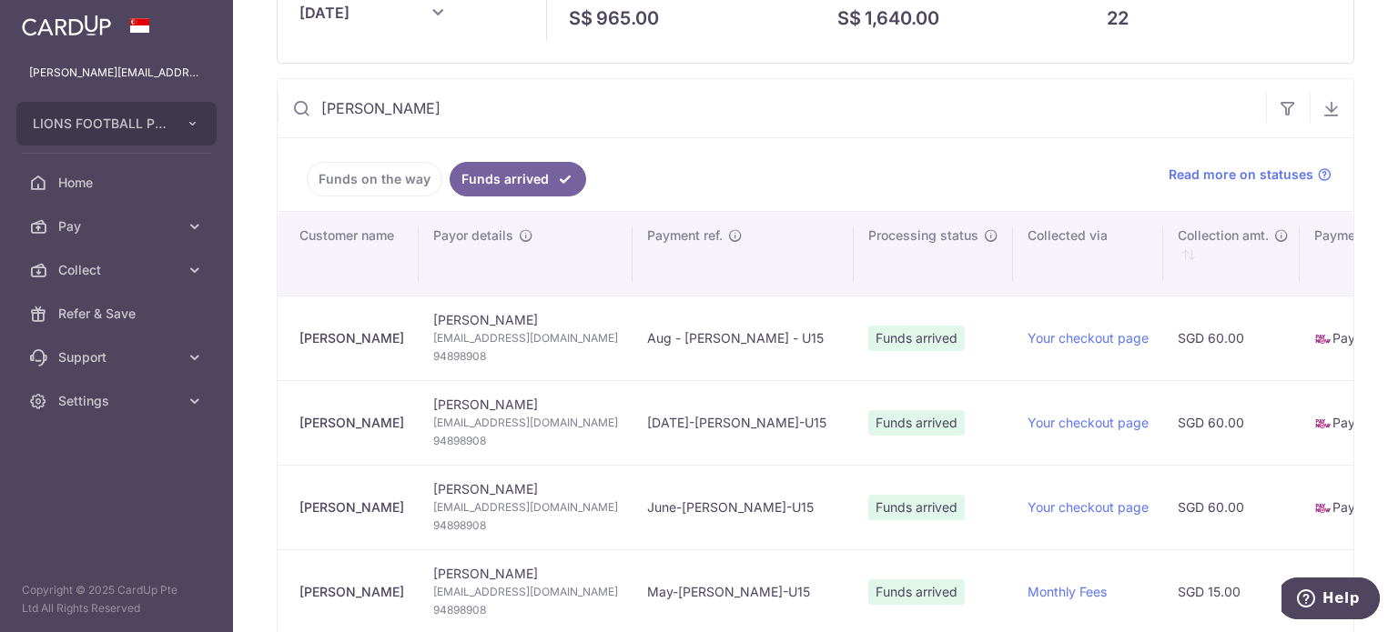
scroll to position [0, 0]
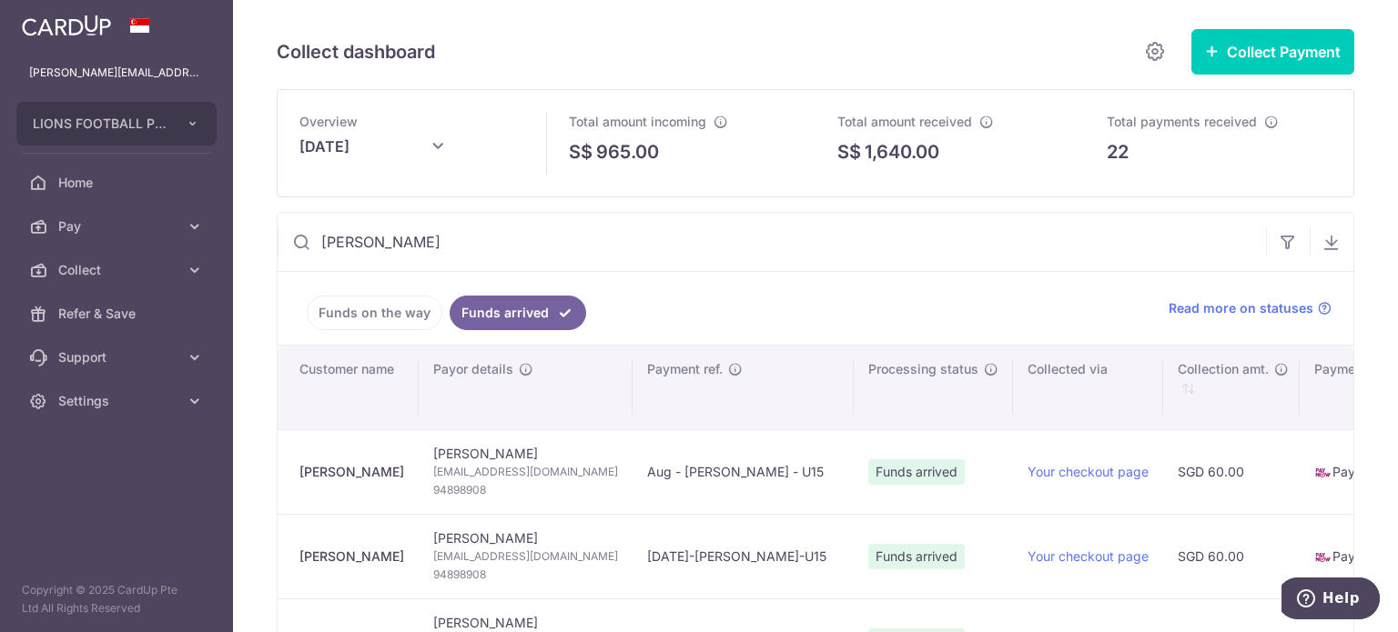
click at [480, 253] on input "[PERSON_NAME]" at bounding box center [772, 242] width 988 height 58
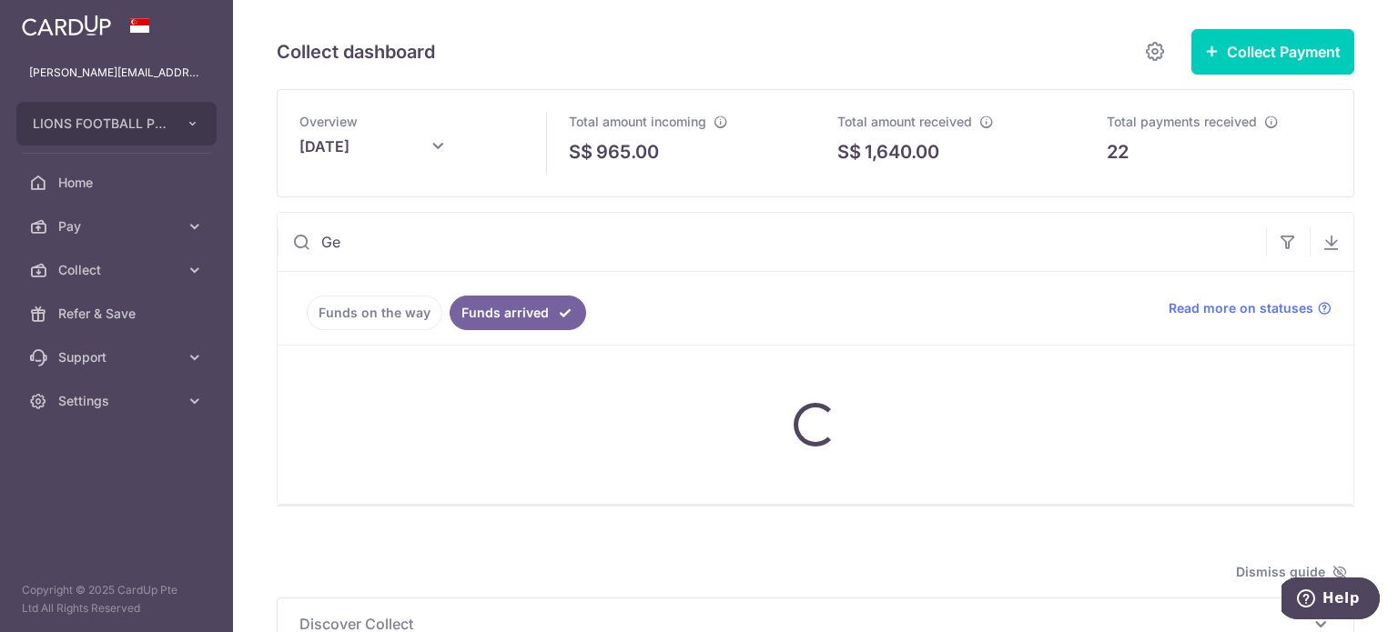
type input "G"
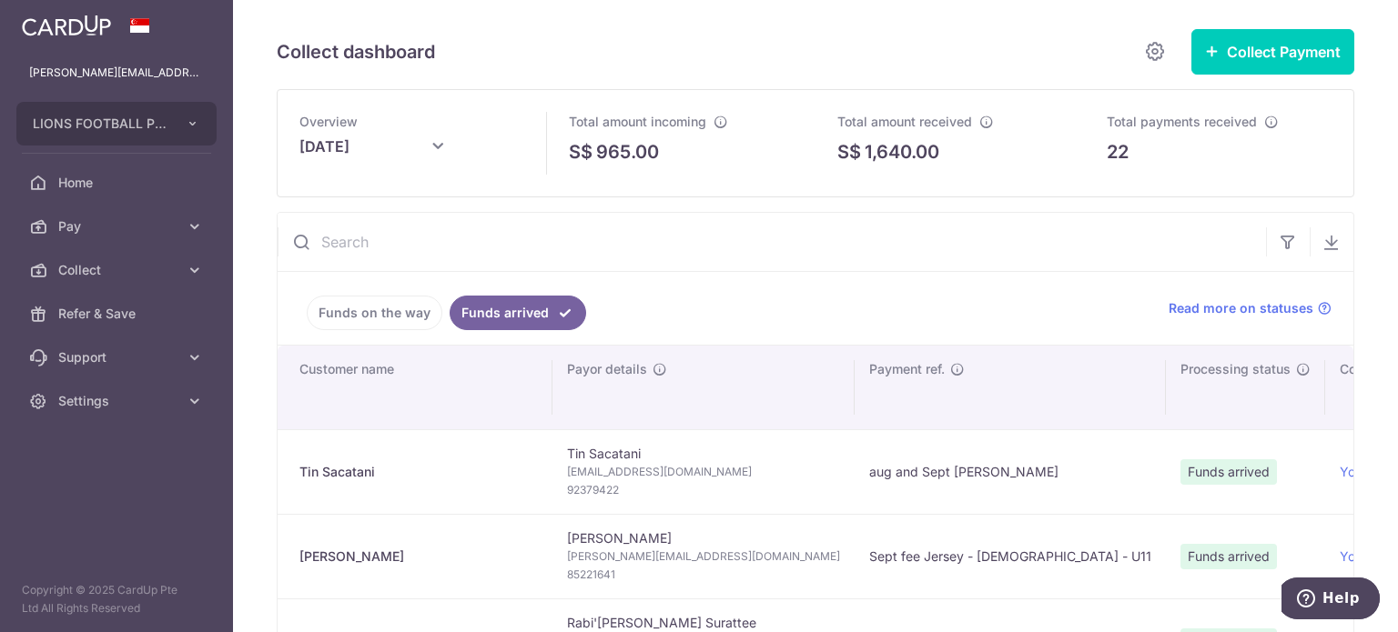
click at [607, 254] on input "text" at bounding box center [772, 242] width 988 height 58
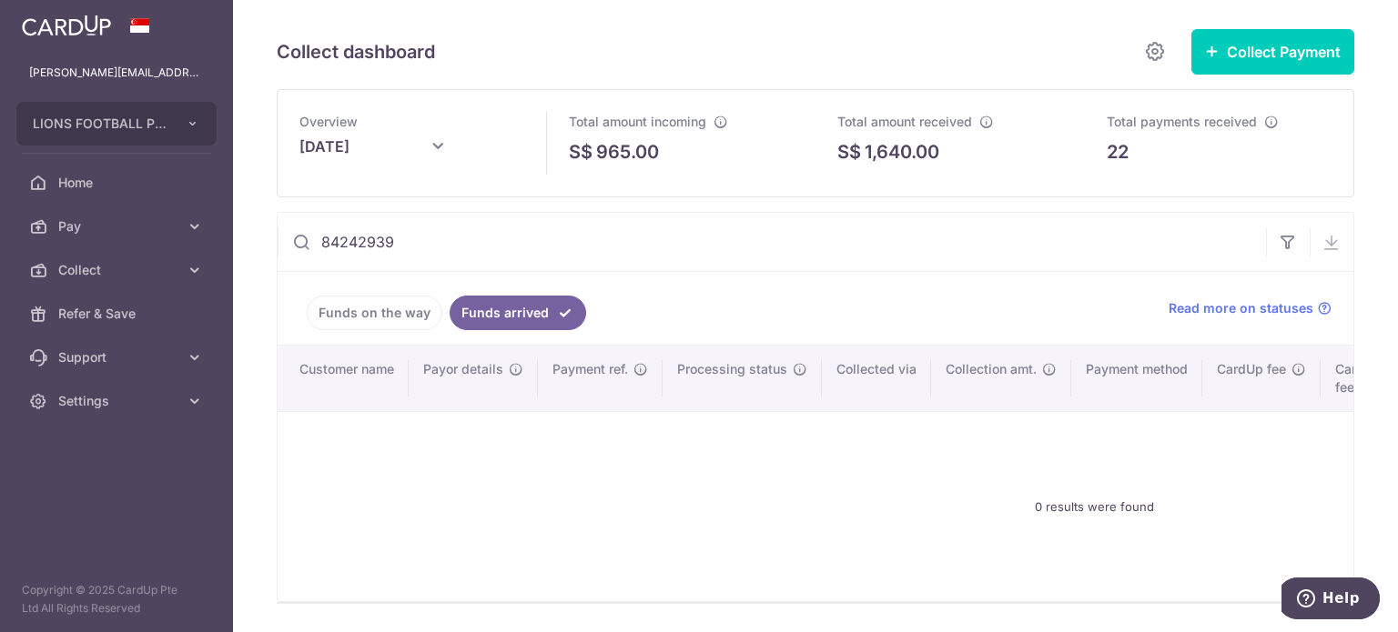
click at [410, 305] on link "Funds on the way" at bounding box center [375, 313] width 136 height 35
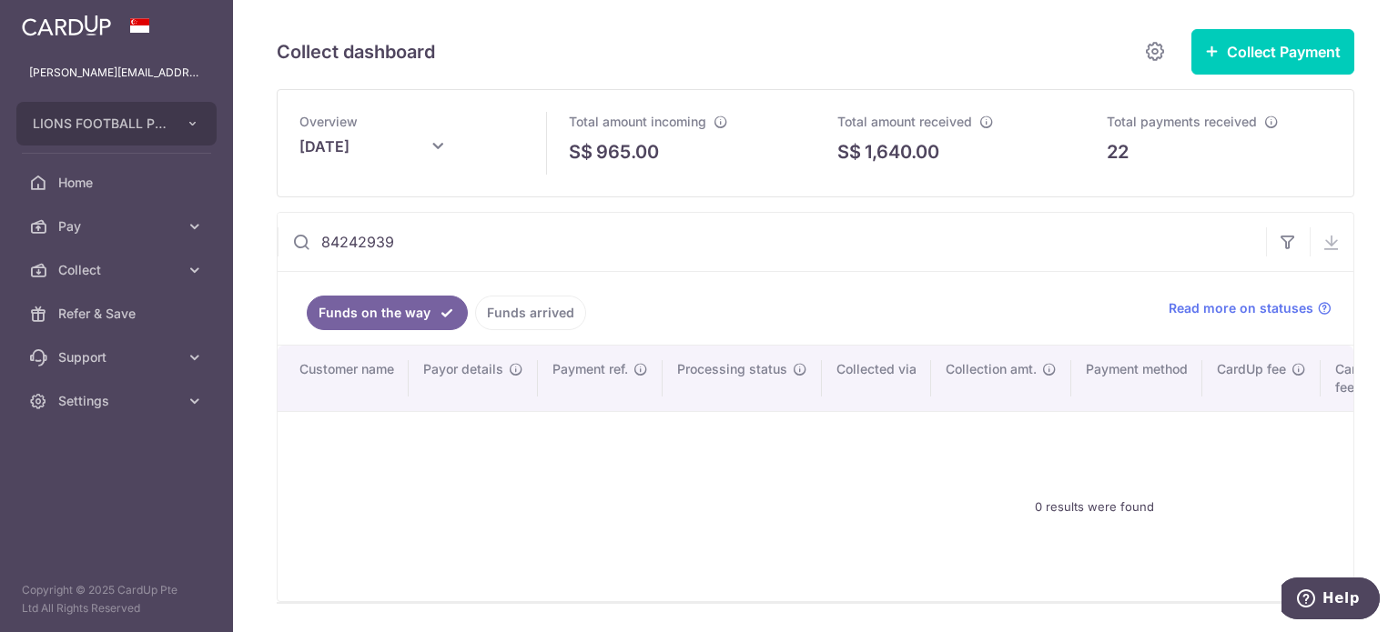
click at [520, 305] on link "Funds arrived" at bounding box center [530, 313] width 111 height 35
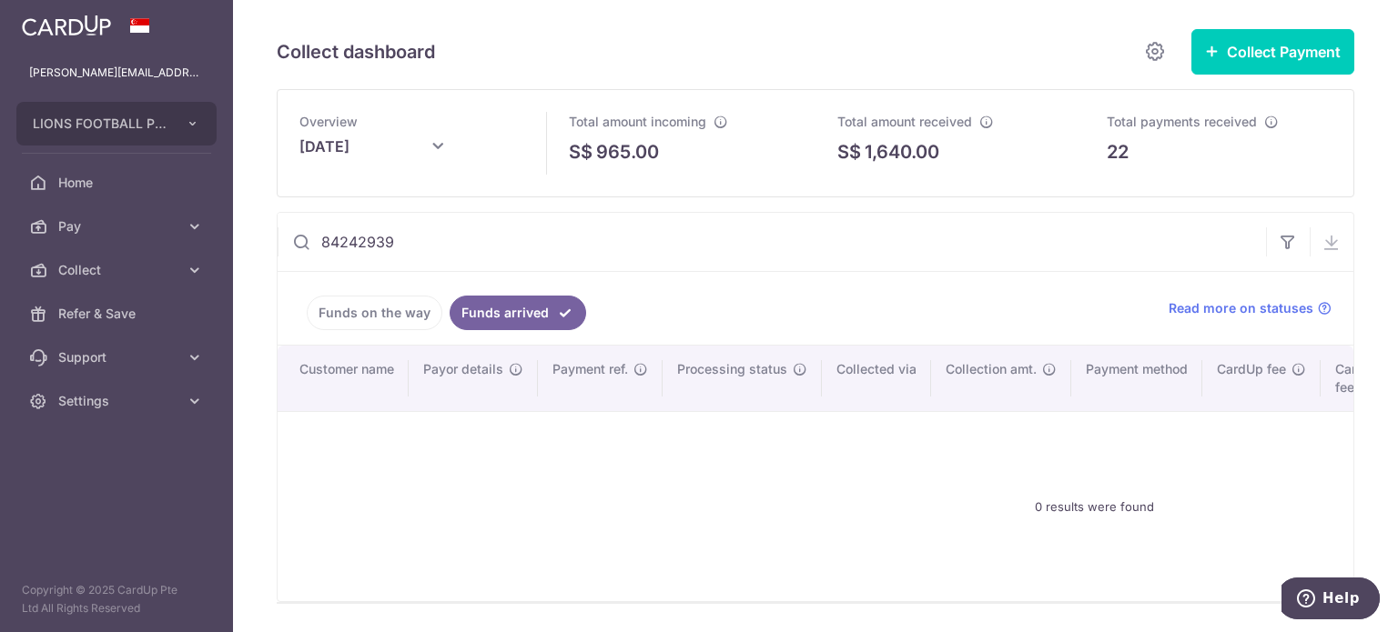
click at [853, 258] on input "84242939" at bounding box center [772, 242] width 988 height 58
drag, startPoint x: 378, startPoint y: 239, endPoint x: 320, endPoint y: 239, distance: 57.3
click at [320, 239] on input "84242939" at bounding box center [772, 242] width 988 height 58
paste input "98272952"
type input "98272952"
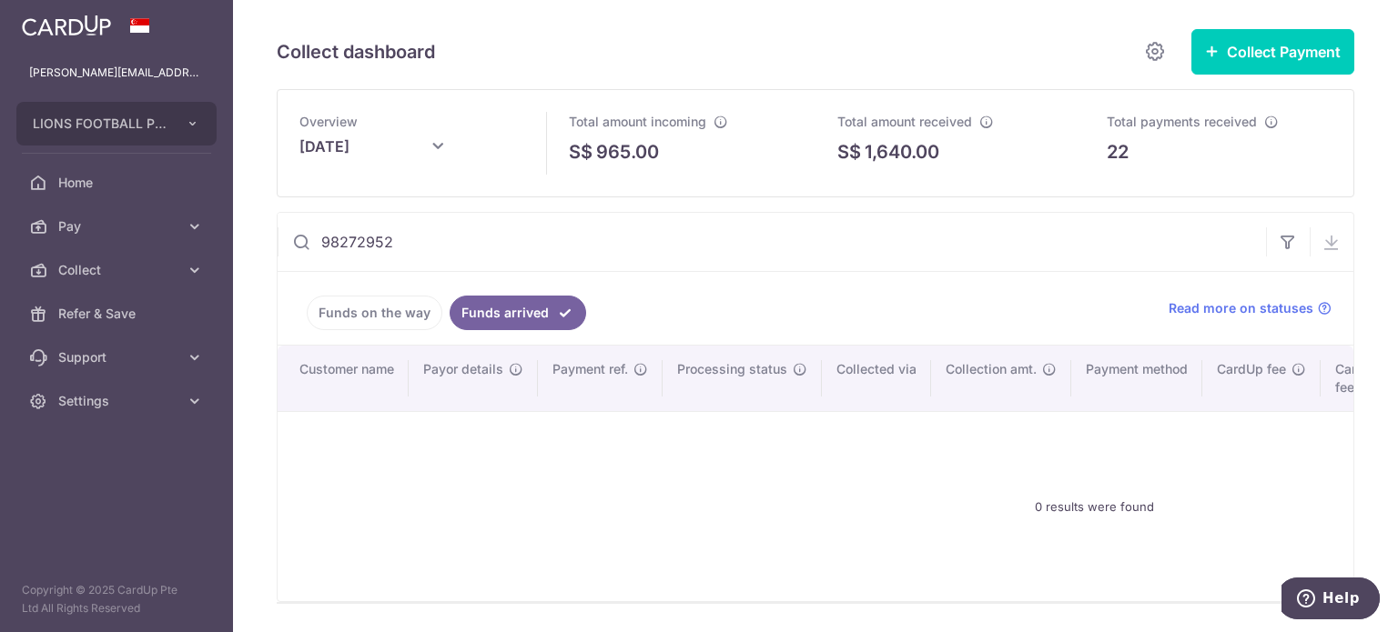
click at [354, 308] on link "Funds on the way" at bounding box center [375, 313] width 136 height 35
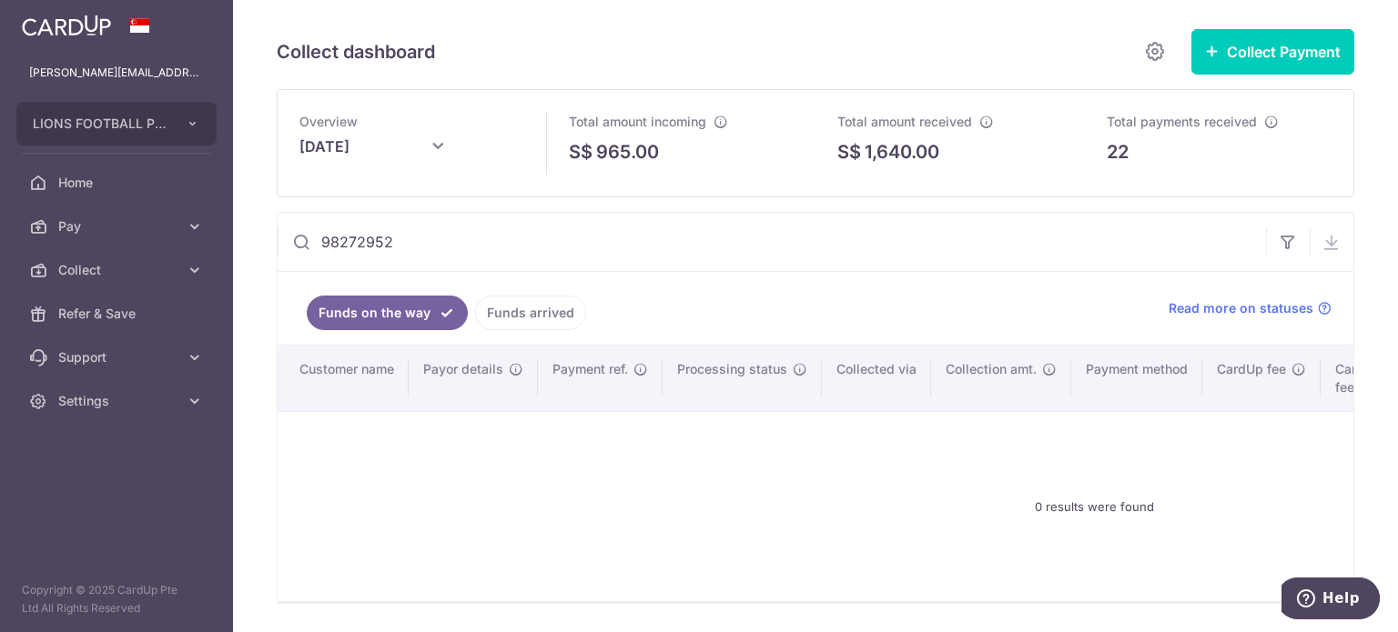
click at [530, 311] on link "Funds arrived" at bounding box center [530, 313] width 111 height 35
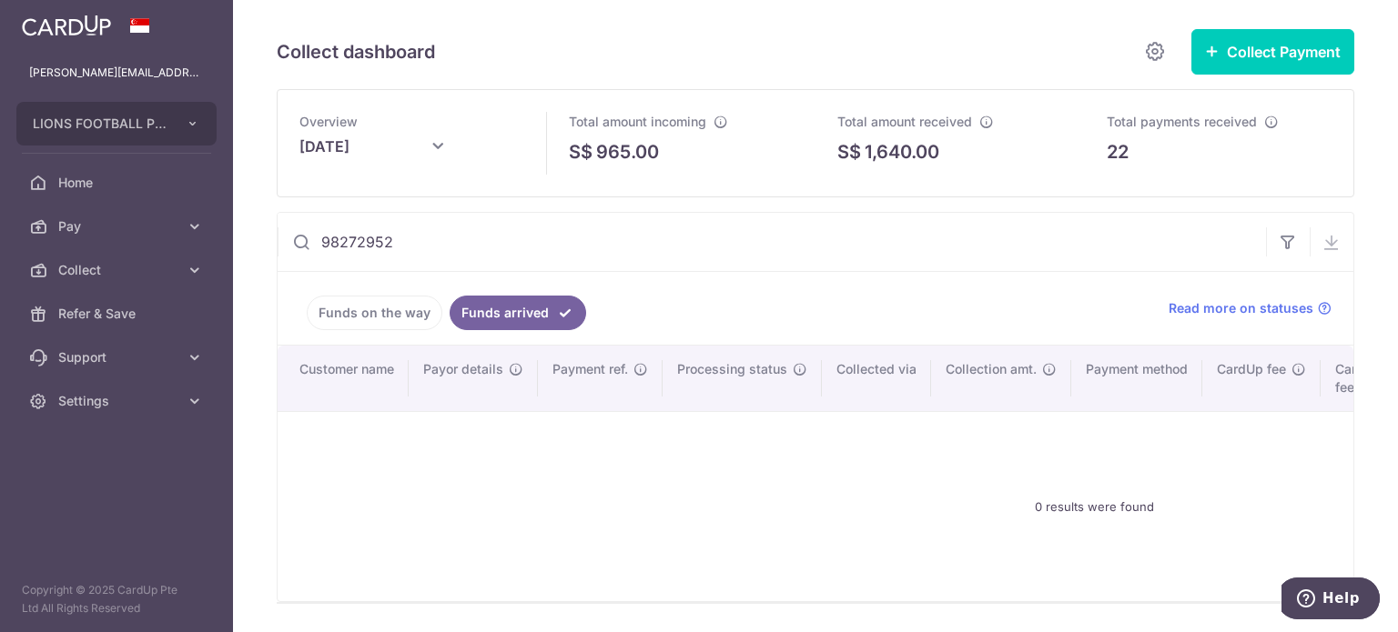
drag, startPoint x: 949, startPoint y: 468, endPoint x: 896, endPoint y: 432, distance: 63.6
click at [949, 468] on div "0 results were found" at bounding box center [1093, 507] width 1589 height 160
click at [623, 265] on input "98272952" at bounding box center [772, 242] width 988 height 58
drag, startPoint x: 419, startPoint y: 236, endPoint x: 259, endPoint y: 234, distance: 159.3
click at [268, 236] on div "Collect dashboard Collect Payment Create request to collect payments Custom Pay…" at bounding box center [815, 316] width 1165 height 632
